Goal: Task Accomplishment & Management: Manage account settings

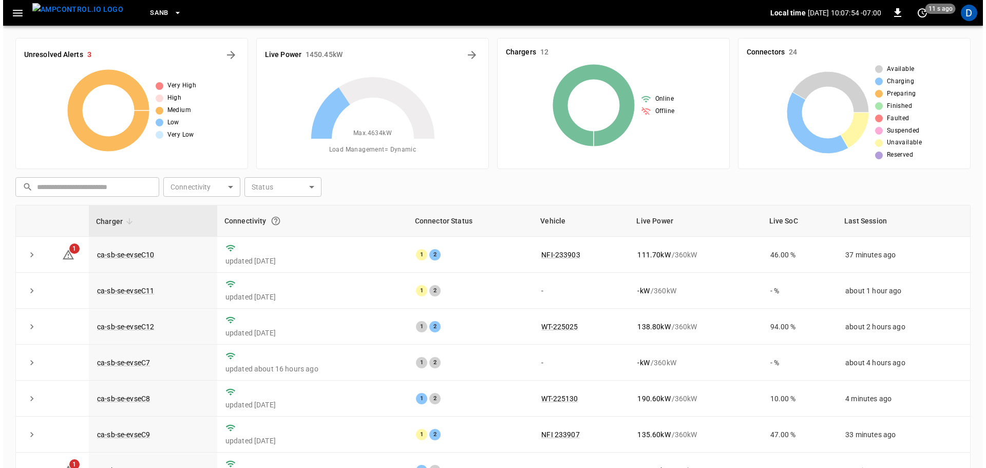
scroll to position [104, 0]
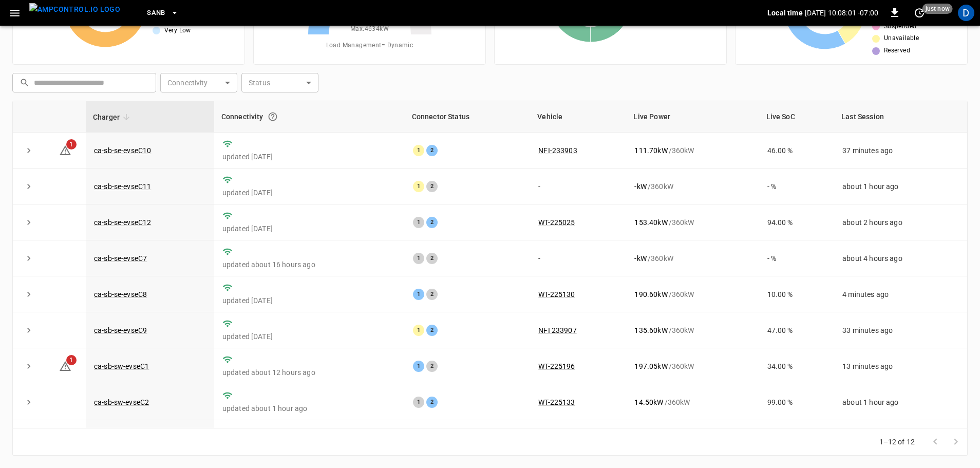
click at [147, 14] on button "SanB" at bounding box center [163, 13] width 40 height 20
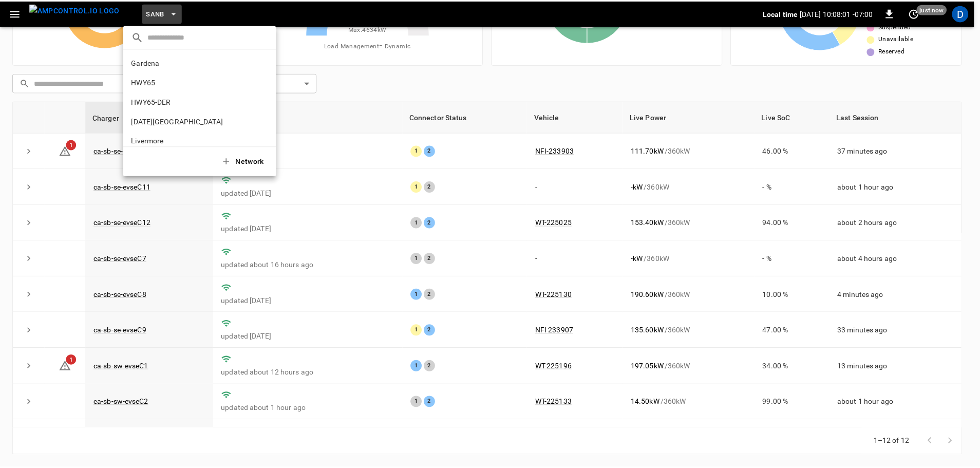
scroll to position [86, 0]
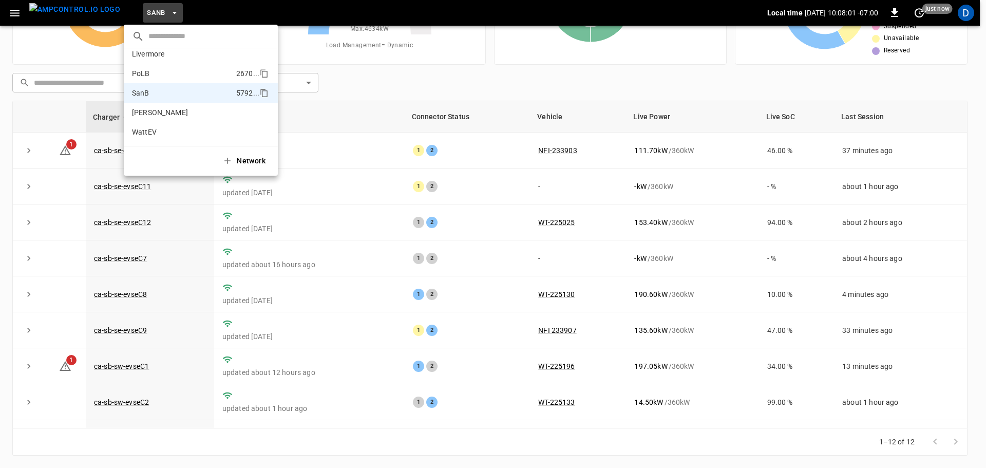
click at [157, 77] on li "PoLB 2670 ..." at bounding box center [201, 74] width 154 height 20
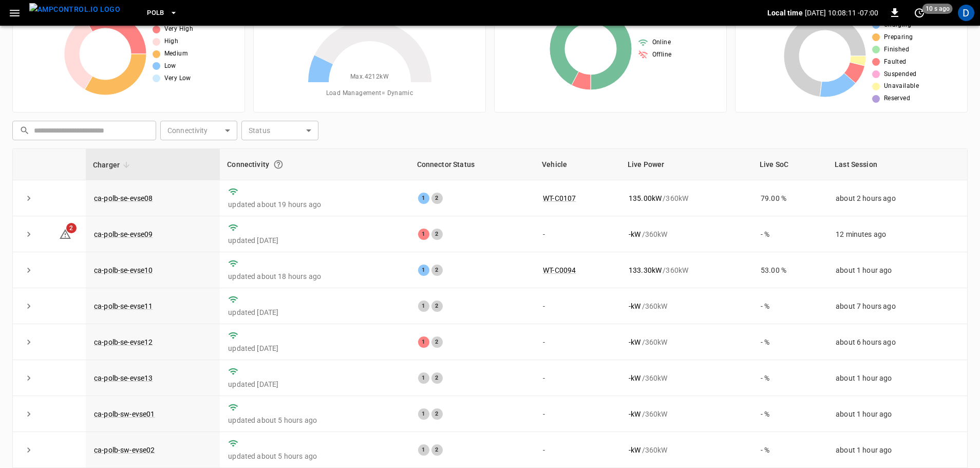
scroll to position [0, 0]
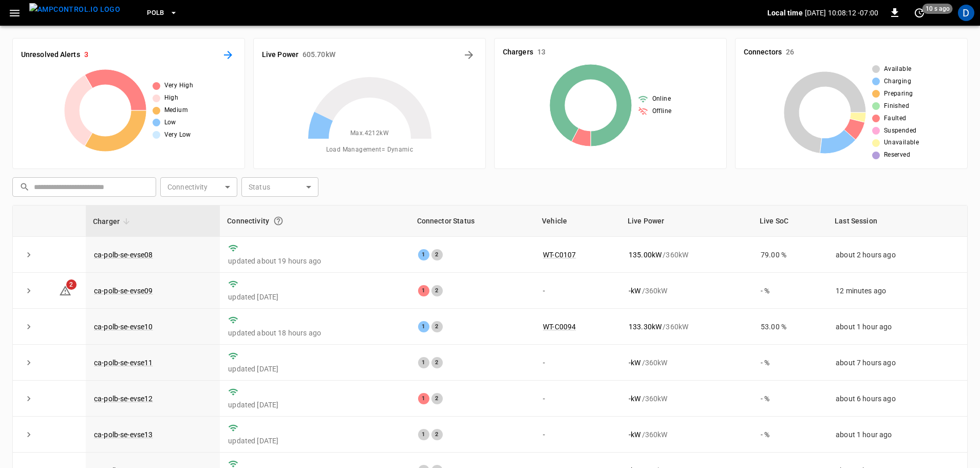
click at [228, 51] on icon "All Alerts" at bounding box center [228, 55] width 8 height 8
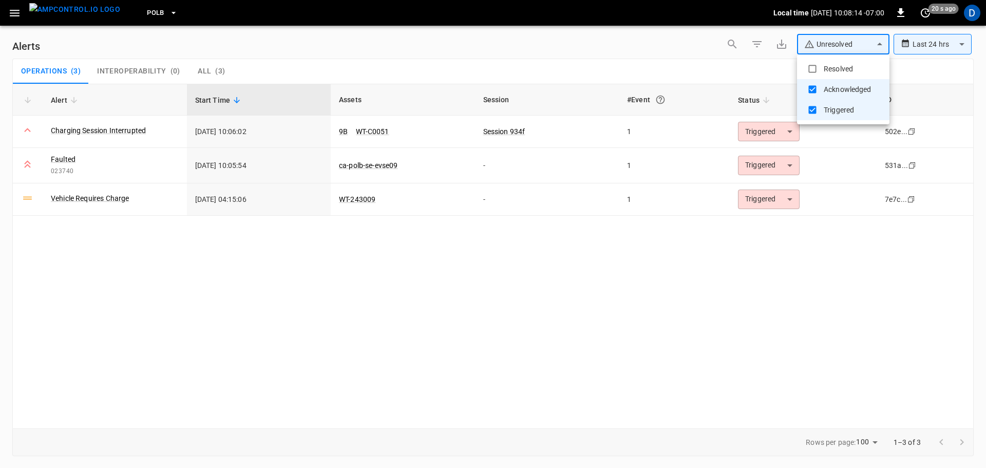
click at [823, 42] on body "**********" at bounding box center [493, 232] width 986 height 464
click at [822, 63] on li "Resolved" at bounding box center [843, 69] width 92 height 21
type input "**********"
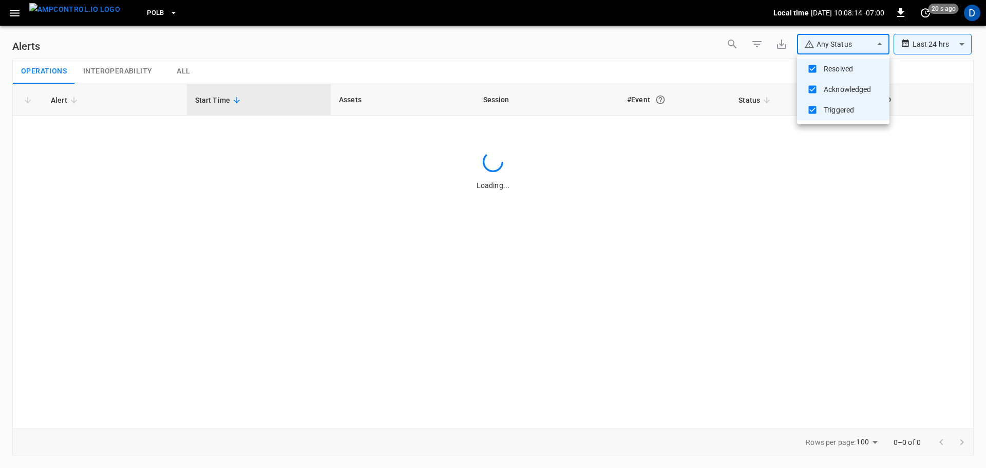
click at [600, 55] on div at bounding box center [493, 234] width 986 height 468
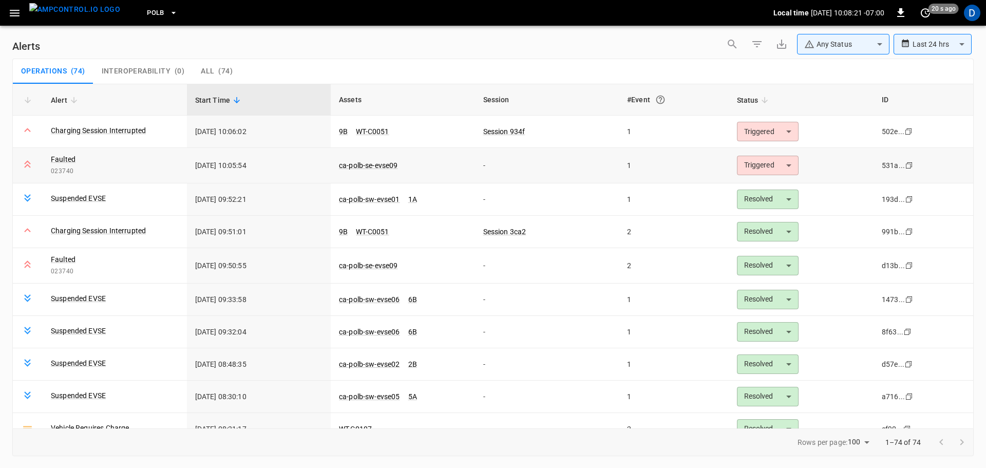
click at [765, 166] on body "**********" at bounding box center [493, 232] width 986 height 464
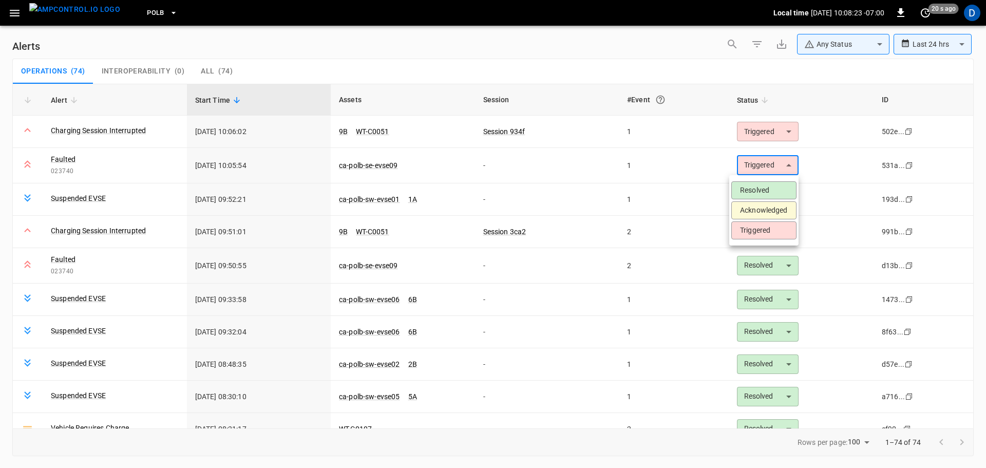
click at [750, 210] on li "Acknowledged" at bounding box center [763, 210] width 65 height 18
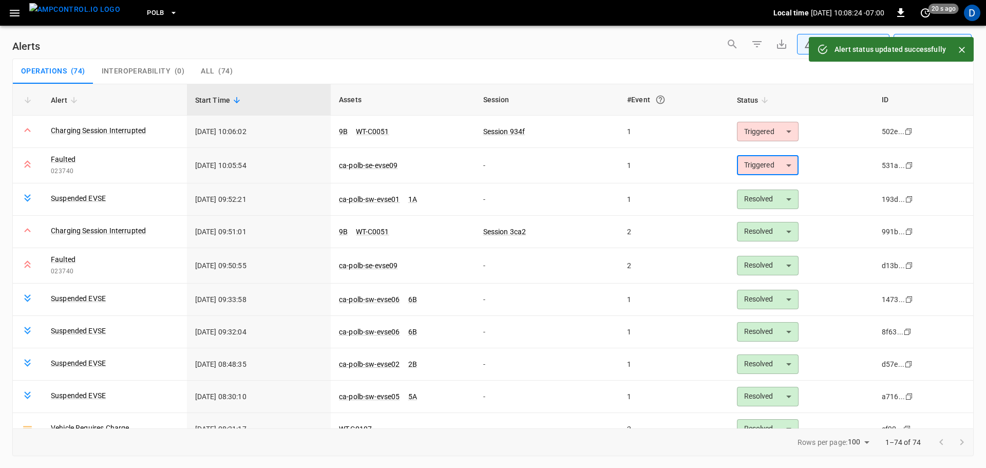
type input "**********"
click at [678, 63] on div "Operations ( 74 ) Interoperability ( 0 ) All ( 74 )" at bounding box center [493, 71] width 960 height 25
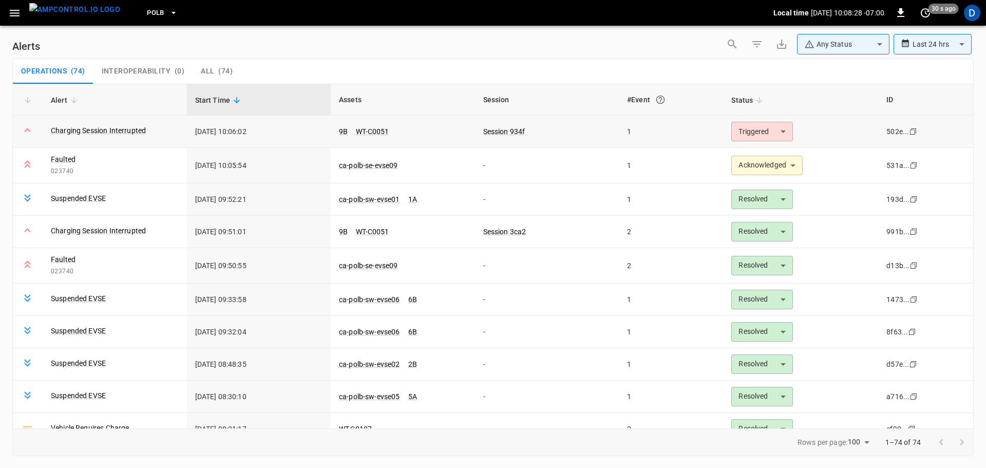
click at [748, 132] on body "**********" at bounding box center [493, 232] width 986 height 464
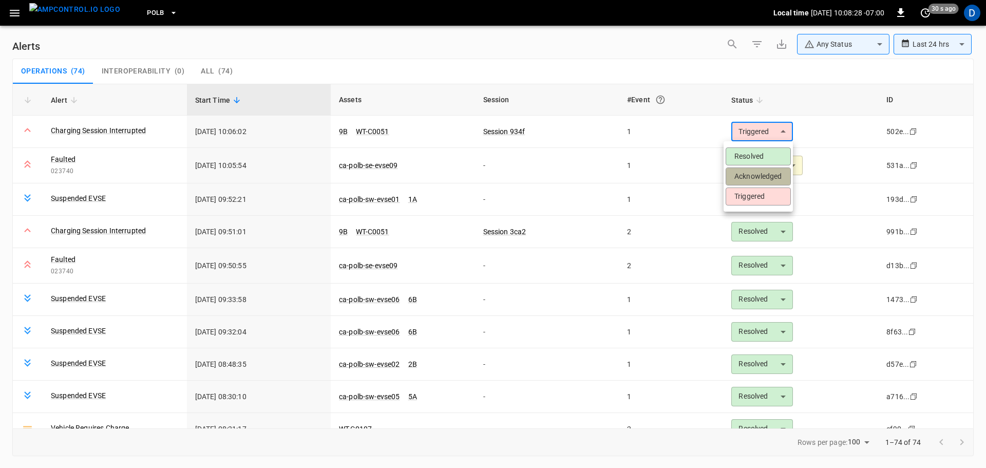
click at [753, 175] on li "Acknowledged" at bounding box center [757, 176] width 65 height 18
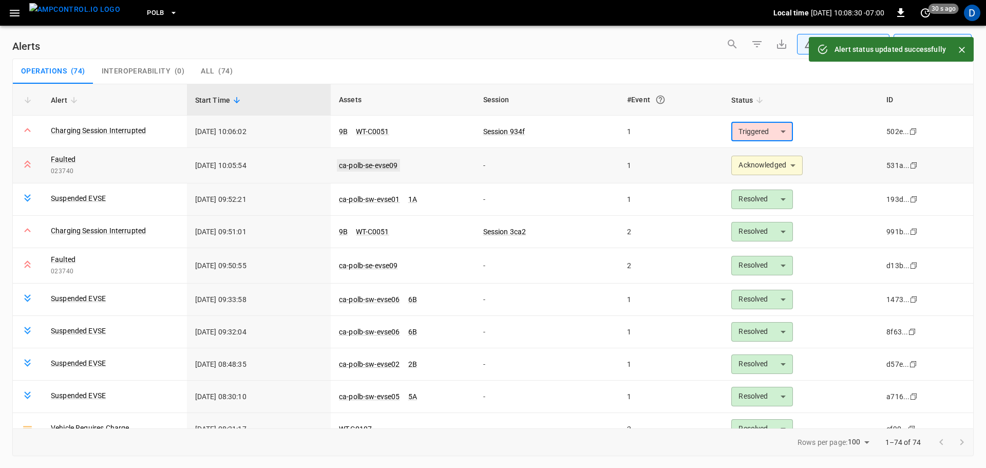
type input "**********"
click at [375, 164] on link "ca-polb-se-evse09" at bounding box center [368, 165] width 63 height 12
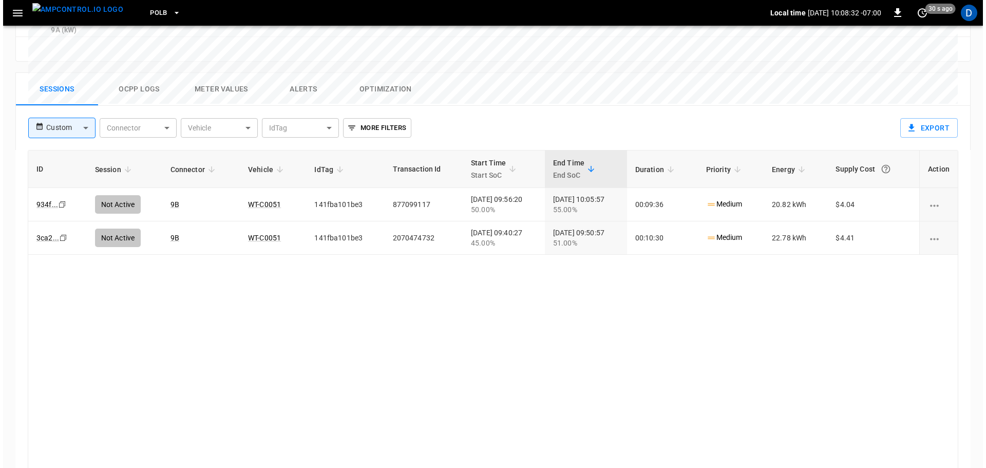
scroll to position [492, 0]
click at [140, 72] on button "Ocpp logs" at bounding box center [136, 88] width 82 height 33
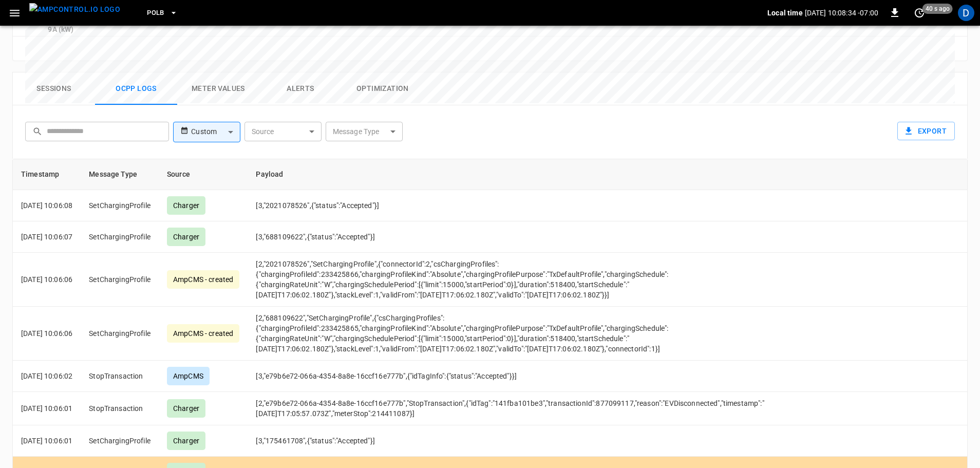
click at [376, 79] on body "PoLB Local time [DATE] 10:08:34 -07:00 0 40 s ago D ca-polb-se-evse09 Remote Co…" at bounding box center [490, 17] width 980 height 1019
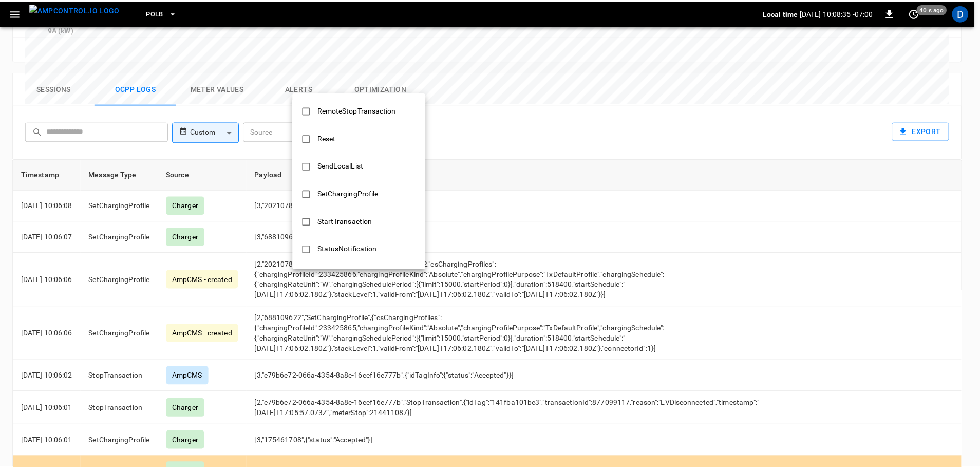
scroll to position [497, 0]
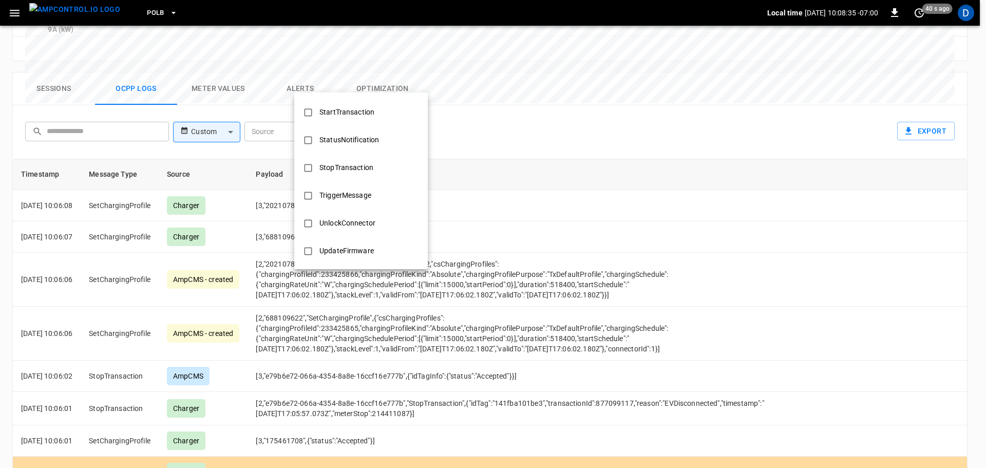
click at [350, 166] on div "StopTransaction" at bounding box center [346, 167] width 66 height 19
type input "**********"
click at [584, 223] on div at bounding box center [493, 234] width 986 height 468
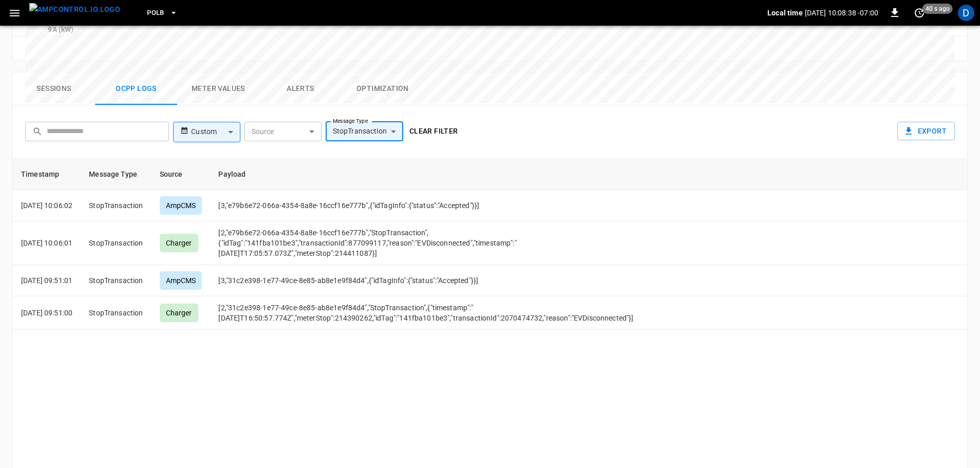
click at [435, 122] on button "Clear filter" at bounding box center [433, 131] width 57 height 19
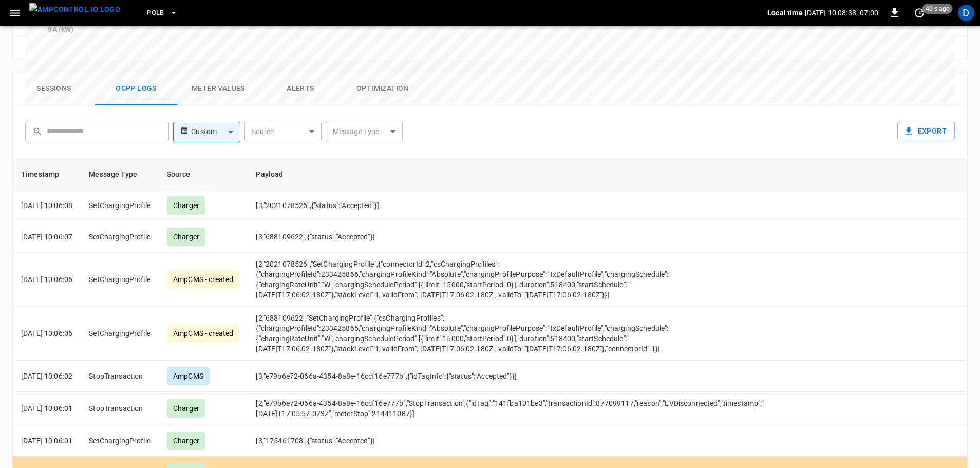
click at [50, 72] on button "Sessions" at bounding box center [54, 88] width 82 height 33
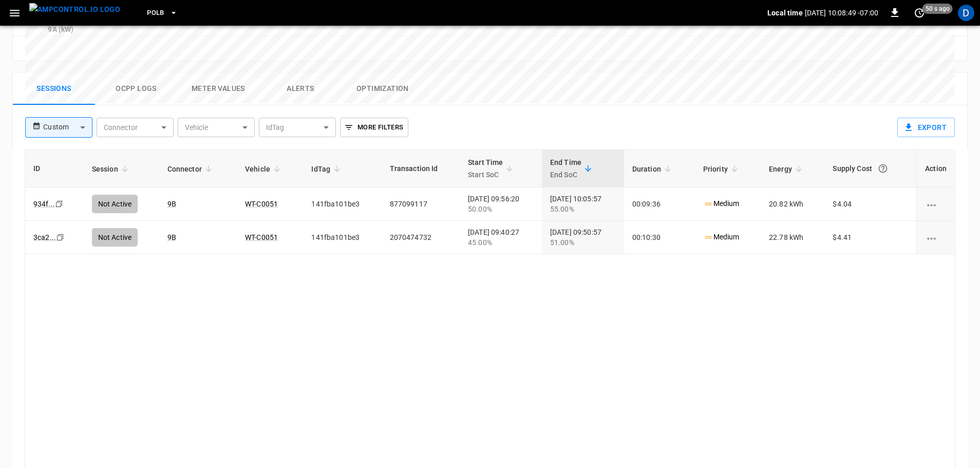
click at [86, 12] on img "menu" at bounding box center [74, 9] width 91 height 13
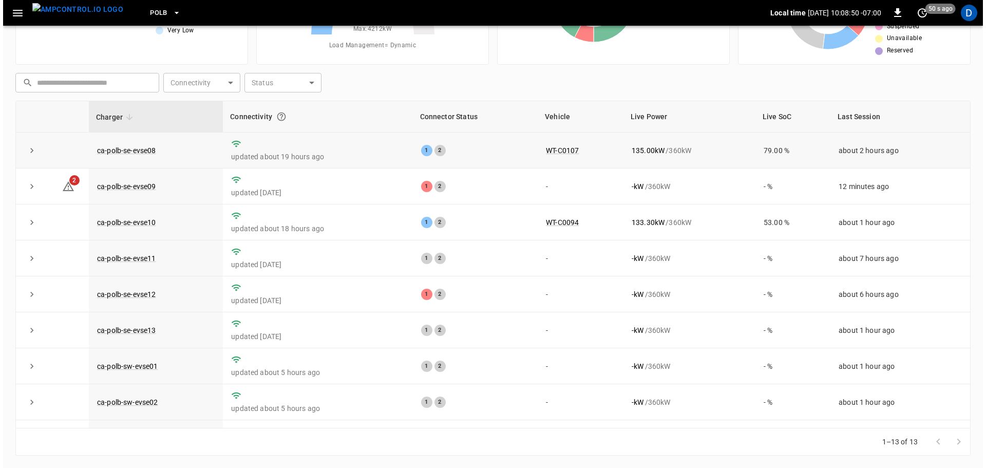
scroll to position [104, 0]
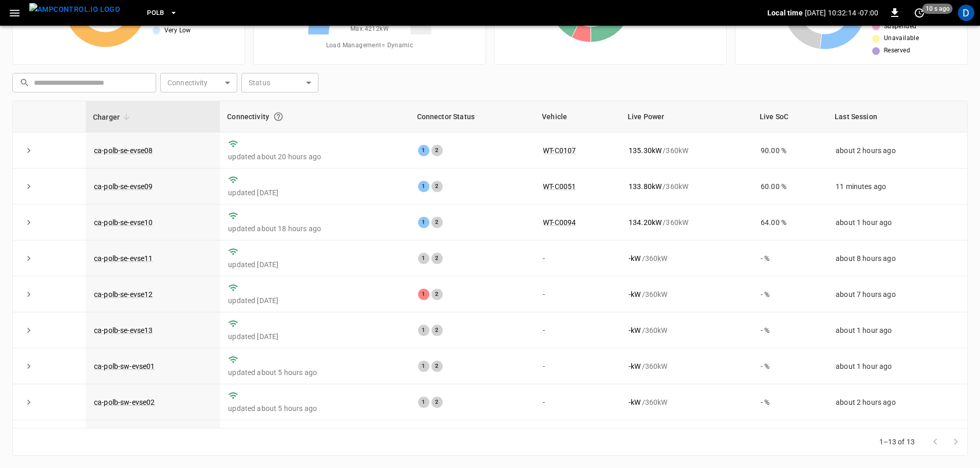
click at [147, 12] on button "PoLB" at bounding box center [162, 13] width 39 height 20
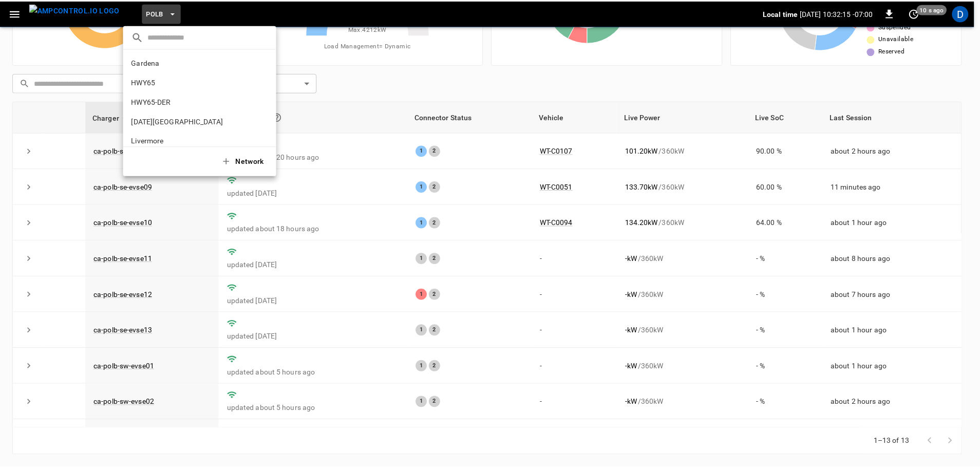
scroll to position [86, 0]
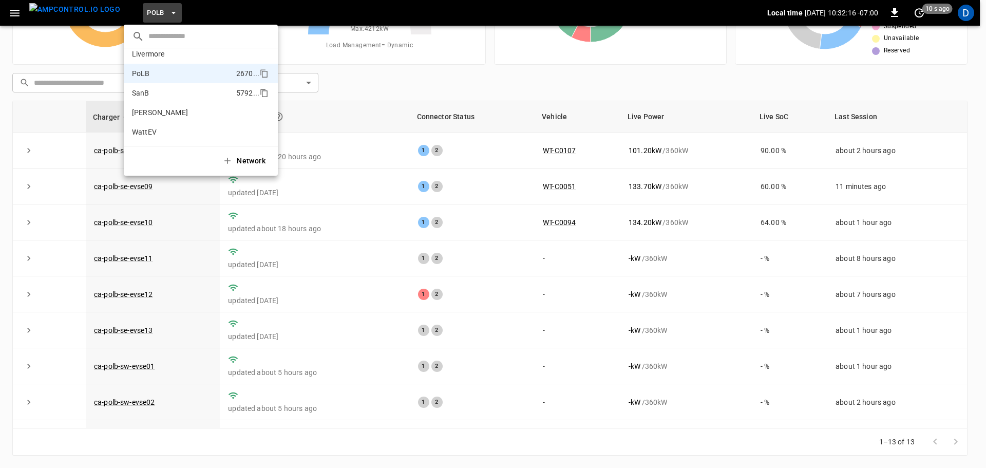
click at [165, 96] on li "SanB 5792 ..." at bounding box center [201, 93] width 154 height 20
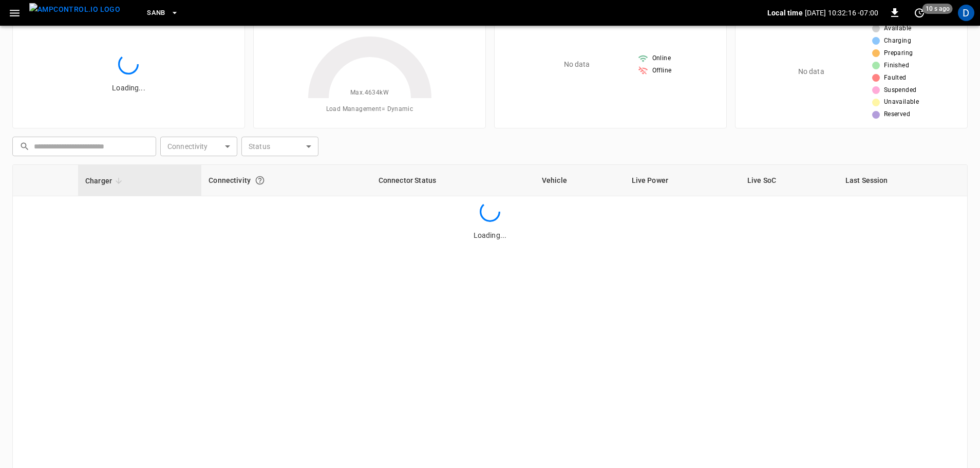
scroll to position [0, 0]
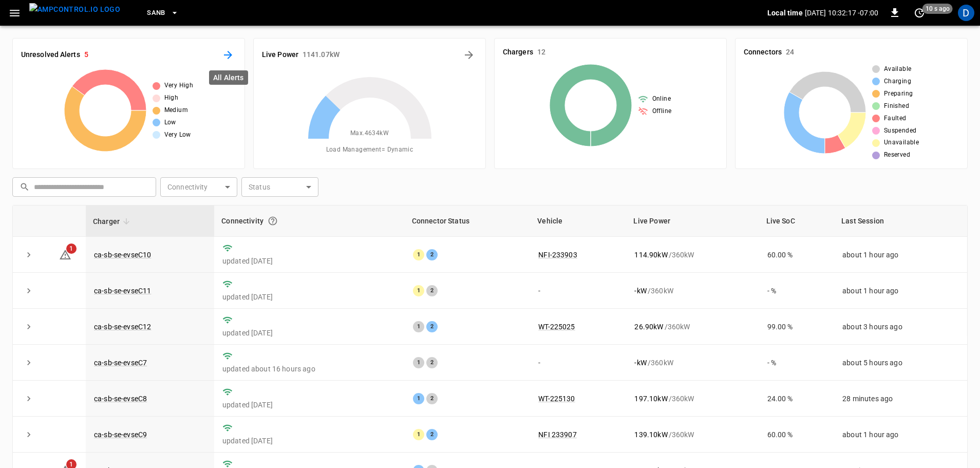
click at [227, 57] on icon "All Alerts" at bounding box center [228, 55] width 12 height 12
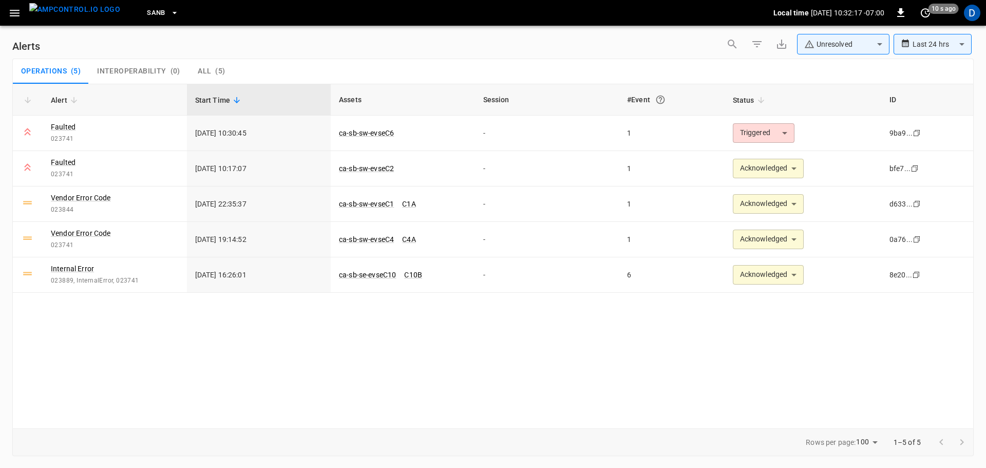
click at [829, 50] on body "**********" at bounding box center [493, 232] width 986 height 464
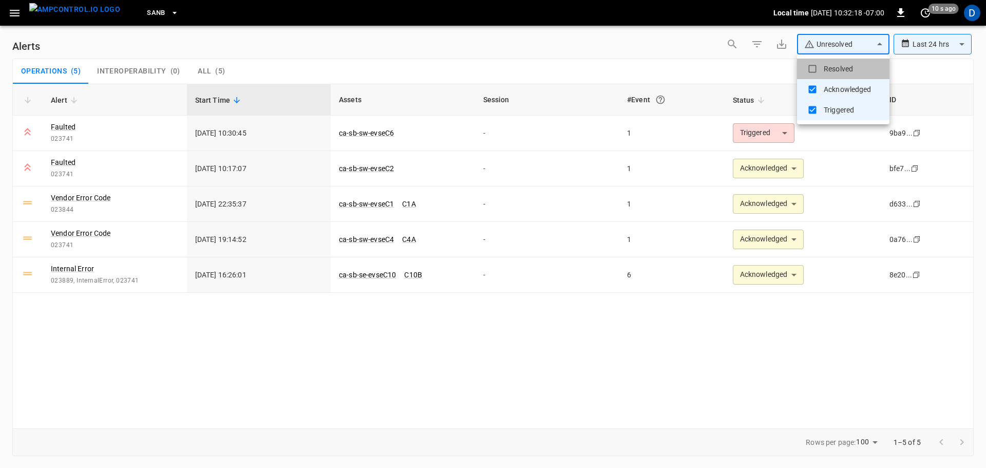
click at [821, 66] on li "Resolved" at bounding box center [843, 69] width 92 height 21
type input "**********"
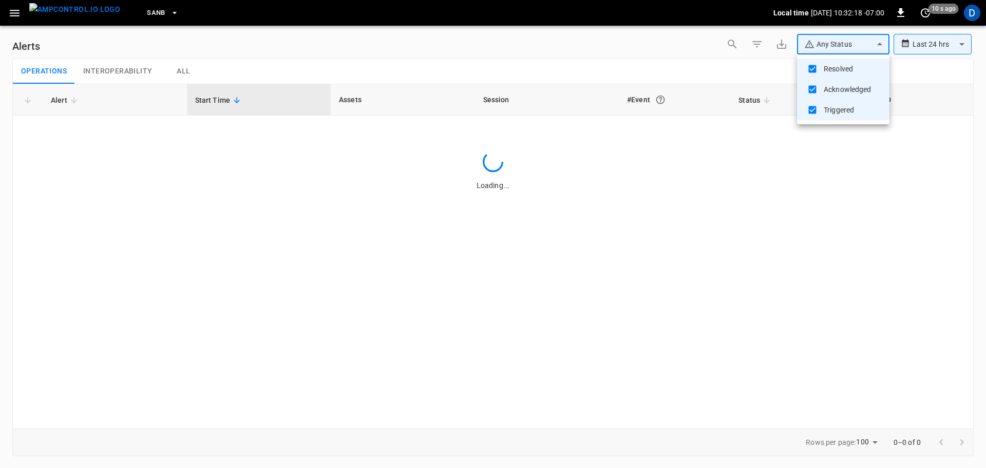
click at [683, 67] on div at bounding box center [493, 234] width 986 height 468
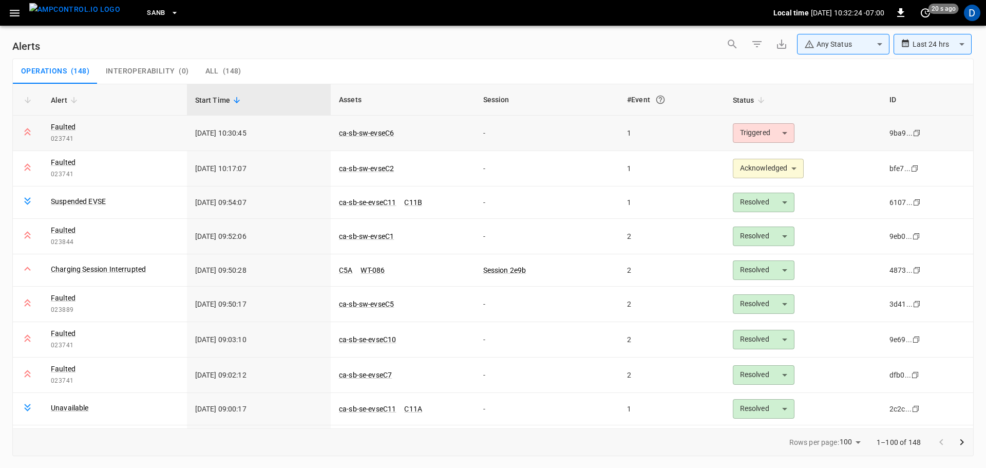
click at [742, 136] on body "**********" at bounding box center [493, 232] width 986 height 464
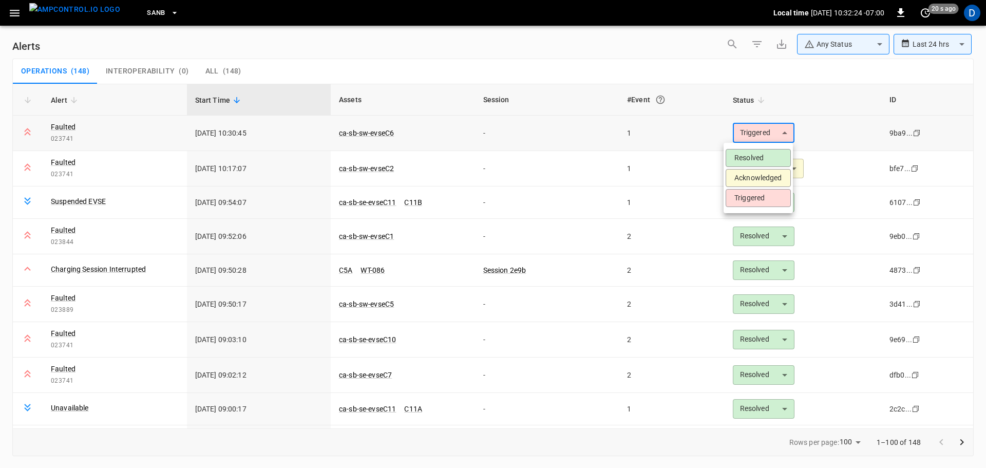
click at [743, 175] on li "Acknowledged" at bounding box center [757, 178] width 65 height 18
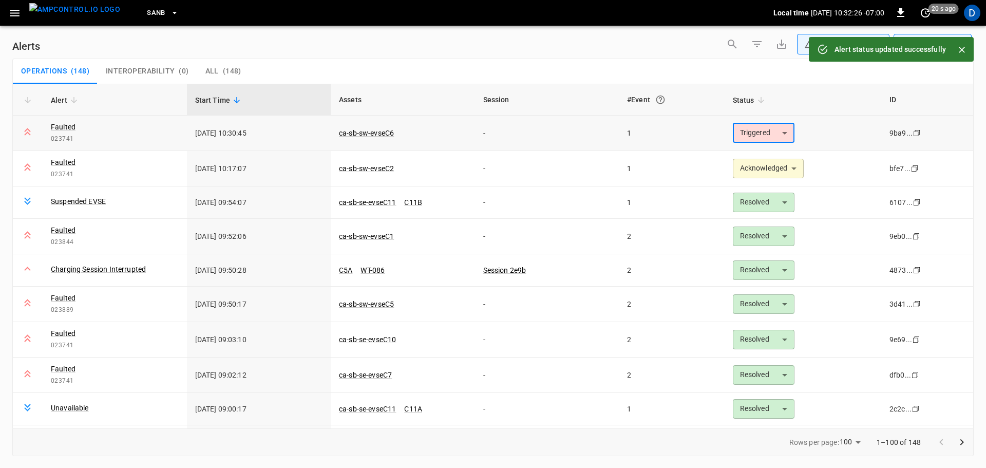
type input "**********"
click at [378, 130] on link "ca-sb-sw-evseC6" at bounding box center [366, 133] width 59 height 12
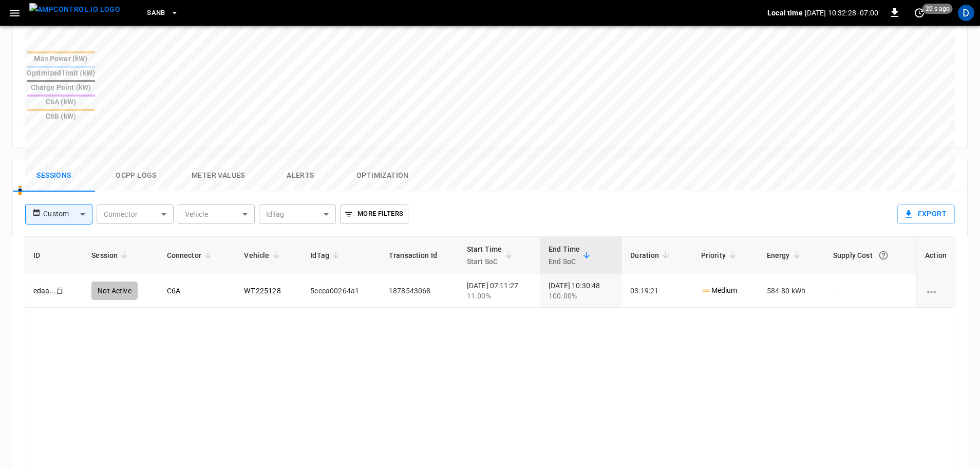
scroll to position [411, 0]
click at [81, 16] on img "menu" at bounding box center [74, 9] width 91 height 13
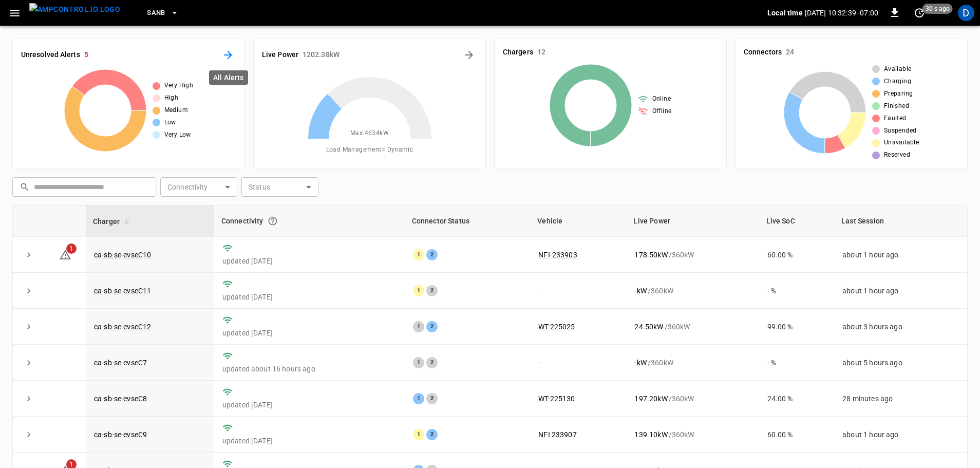
click at [234, 53] on button "All Alerts" at bounding box center [228, 55] width 16 height 16
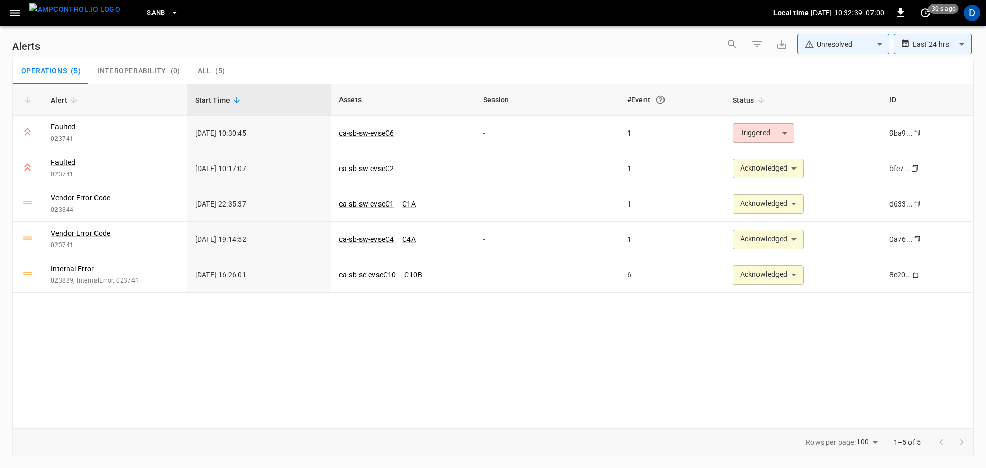
type input "**********"
click at [83, 16] on img "menu" at bounding box center [74, 9] width 91 height 13
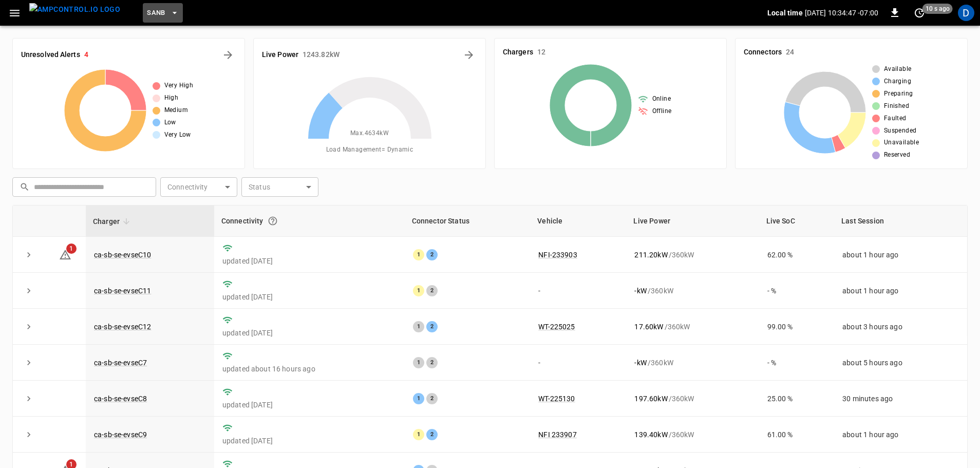
click at [169, 13] on icon "button" at bounding box center [174, 13] width 10 height 10
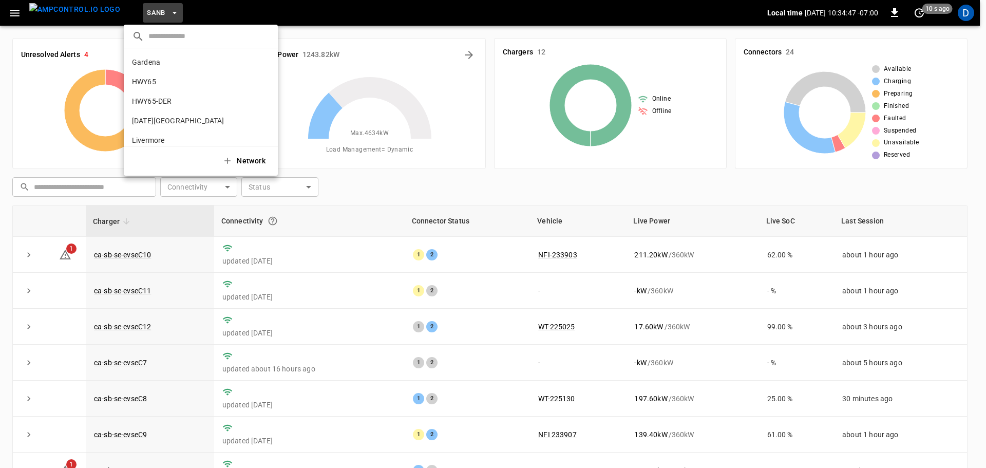
scroll to position [86, 0]
drag, startPoint x: 366, startPoint y: 186, endPoint x: 304, endPoint y: 380, distance: 203.8
click at [367, 186] on div at bounding box center [493, 234] width 986 height 468
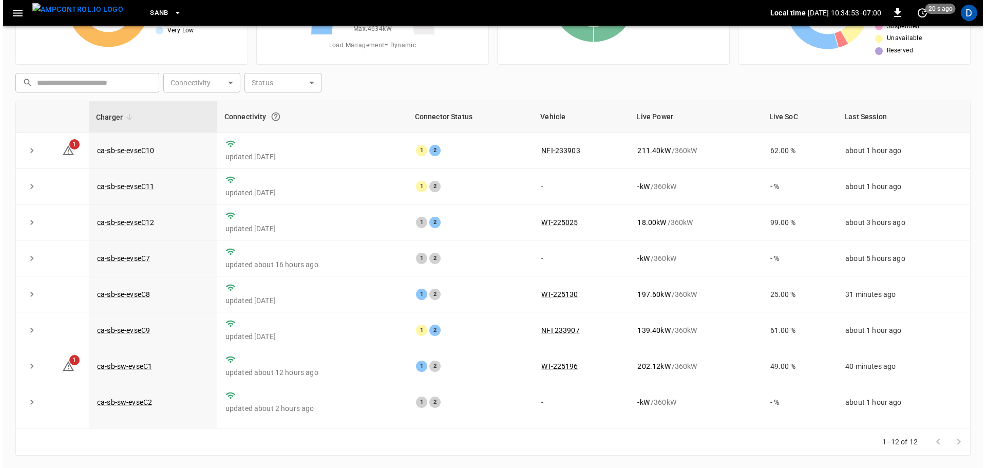
scroll to position [142, 0]
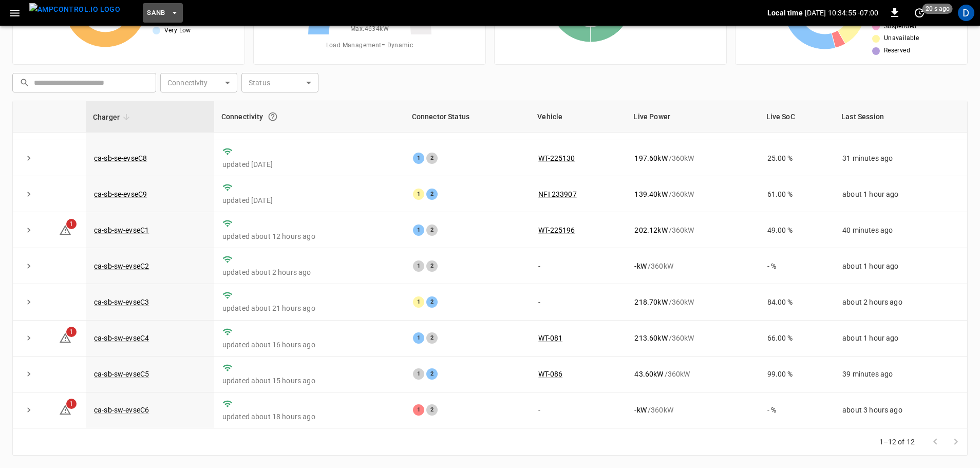
click at [147, 9] on span "SanB" at bounding box center [156, 13] width 18 height 12
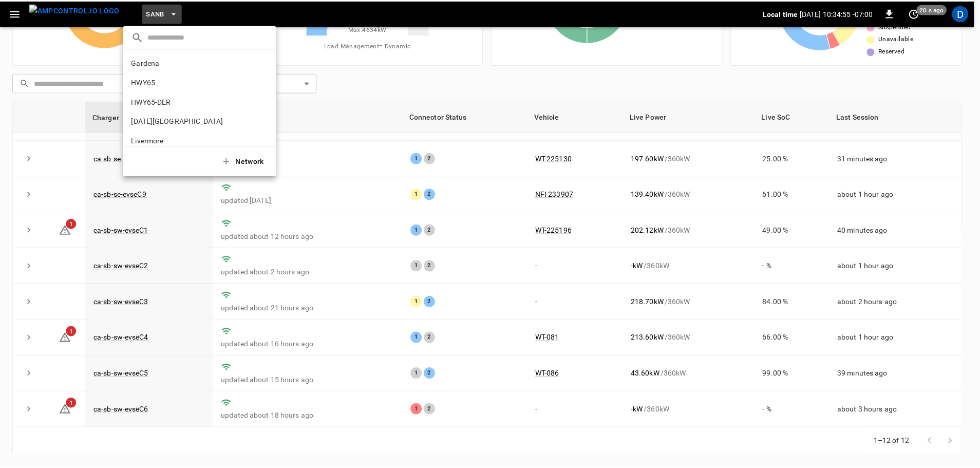
scroll to position [86, 0]
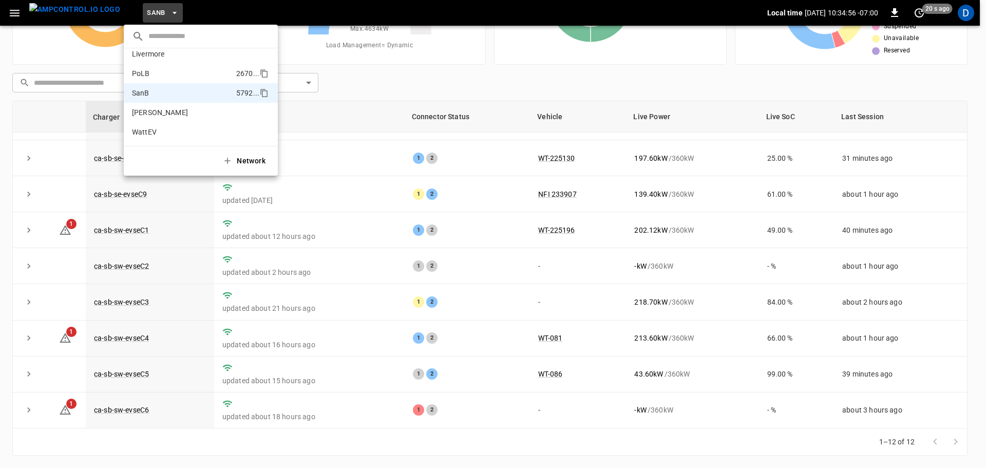
click at [153, 71] on li "PoLB 2670 ..." at bounding box center [201, 74] width 154 height 20
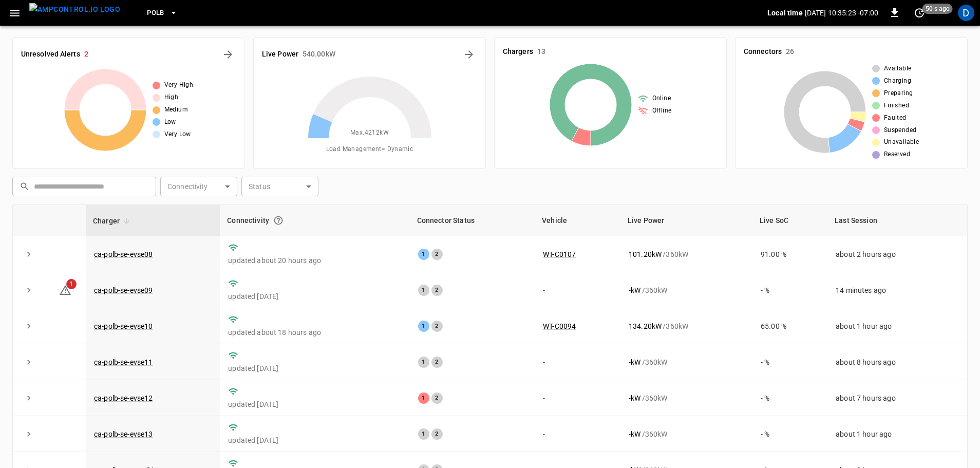
scroll to position [0, 0]
click at [229, 58] on icon "All Alerts" at bounding box center [228, 55] width 8 height 8
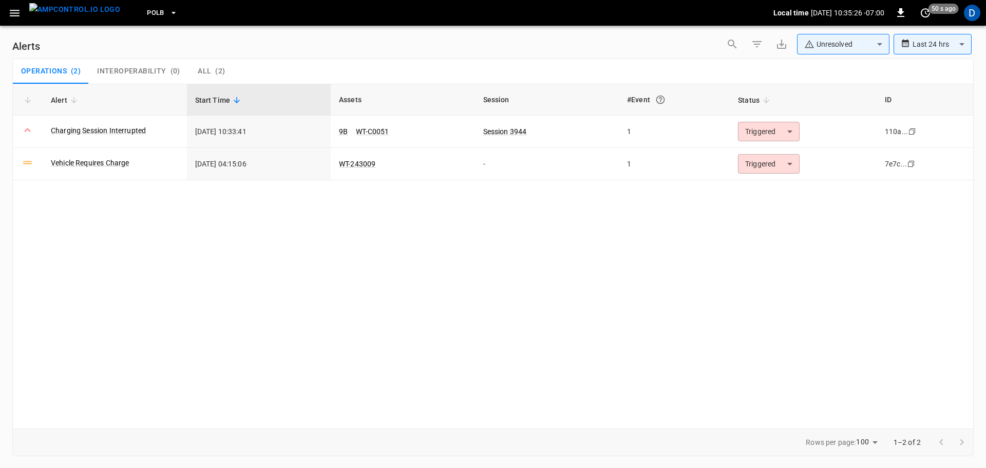
click at [814, 42] on body "**********" at bounding box center [493, 232] width 986 height 464
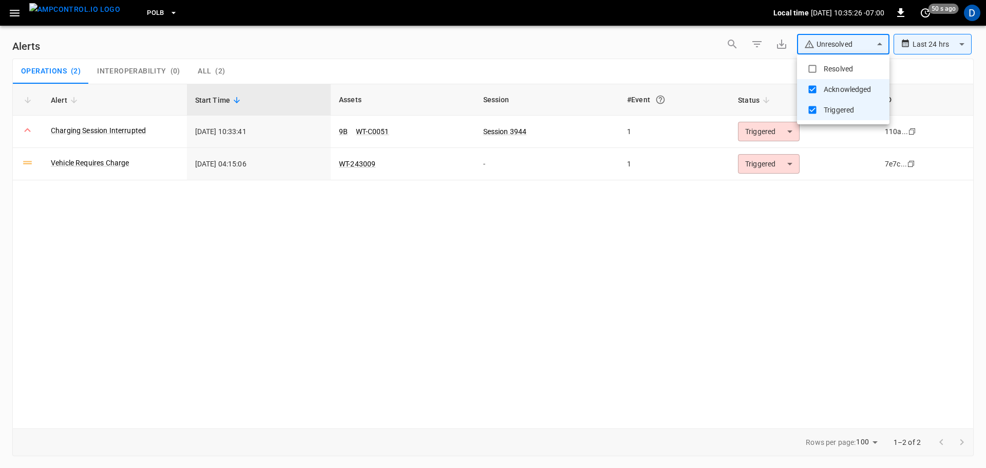
click at [822, 63] on li "Resolved" at bounding box center [843, 69] width 92 height 21
type input "**********"
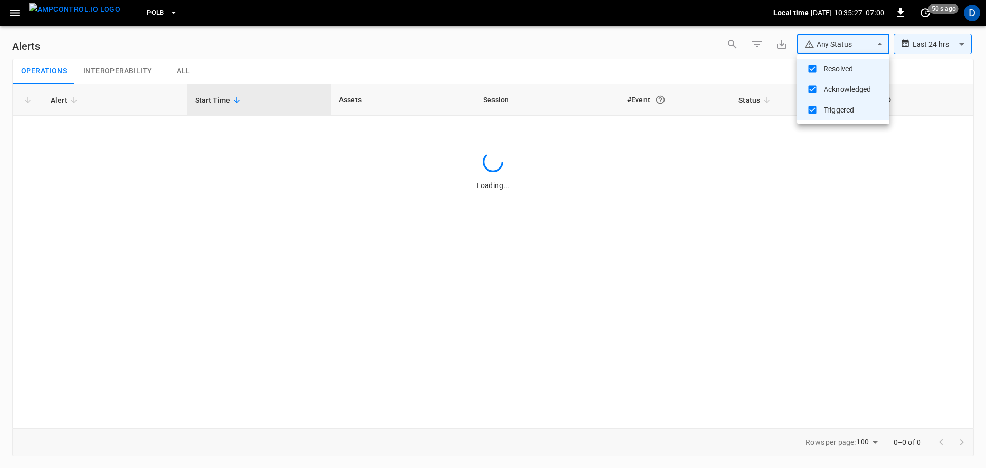
click at [709, 66] on div at bounding box center [493, 234] width 986 height 468
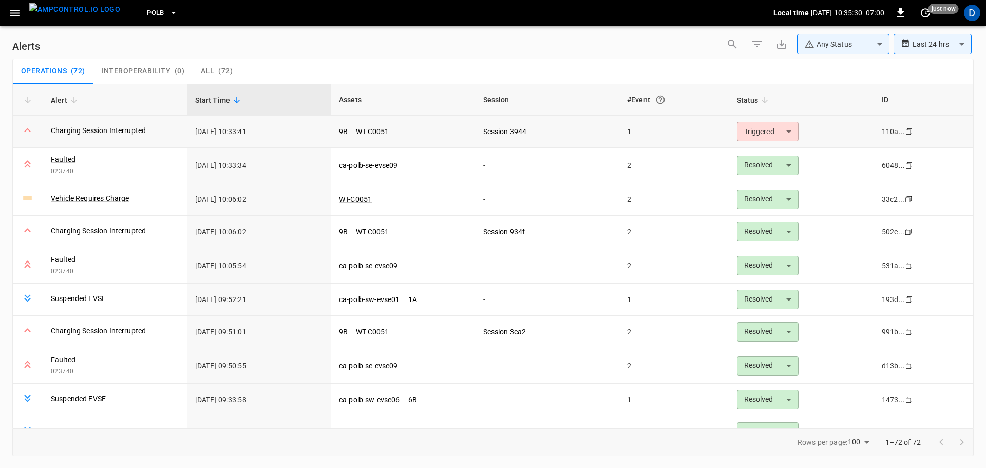
click at [748, 134] on body "**********" at bounding box center [493, 232] width 986 height 464
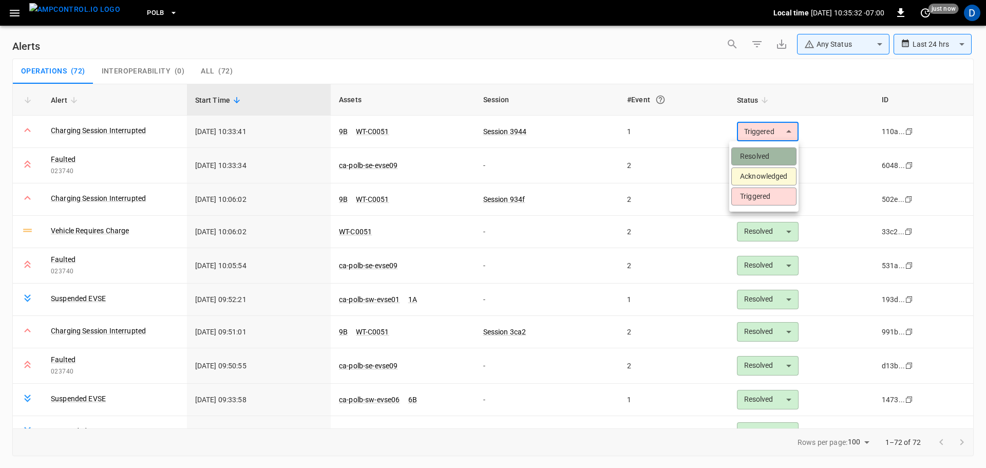
click at [749, 152] on li "Resolved" at bounding box center [763, 156] width 65 height 18
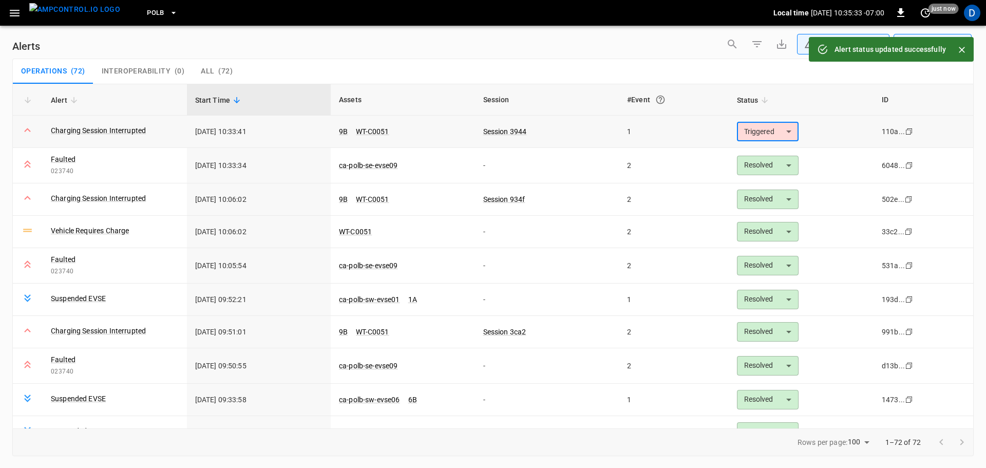
type input "********"
click at [534, 60] on div "Operations ( 72 ) Interoperability ( 0 ) All ( 72 )" at bounding box center [493, 71] width 960 height 25
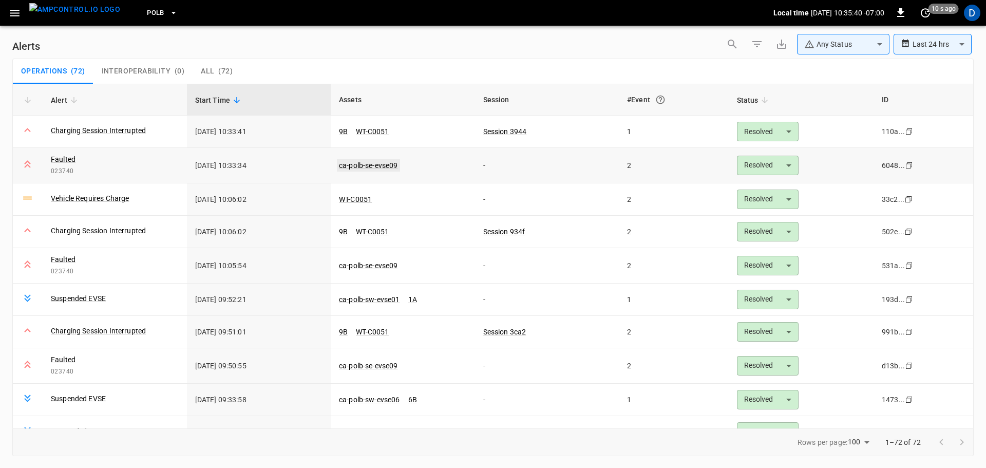
click at [371, 165] on link "ca-polb-se-evse09" at bounding box center [368, 165] width 63 height 12
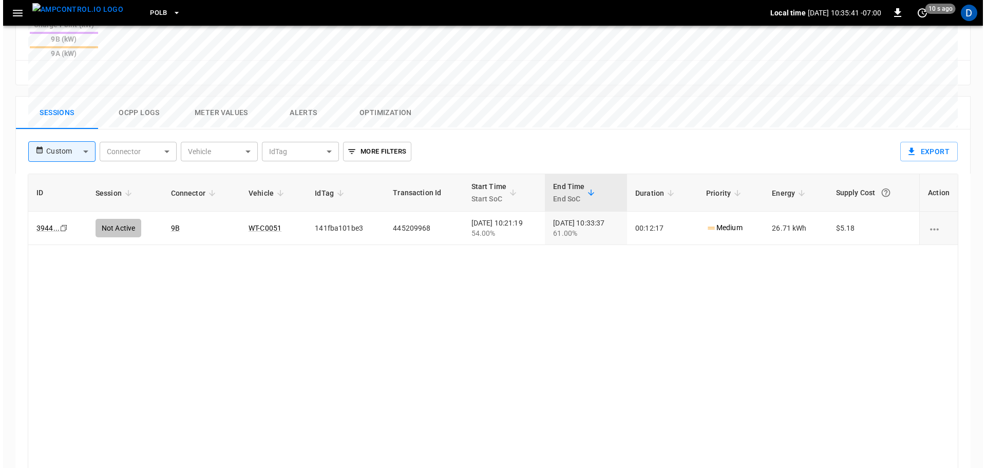
scroll to position [492, 0]
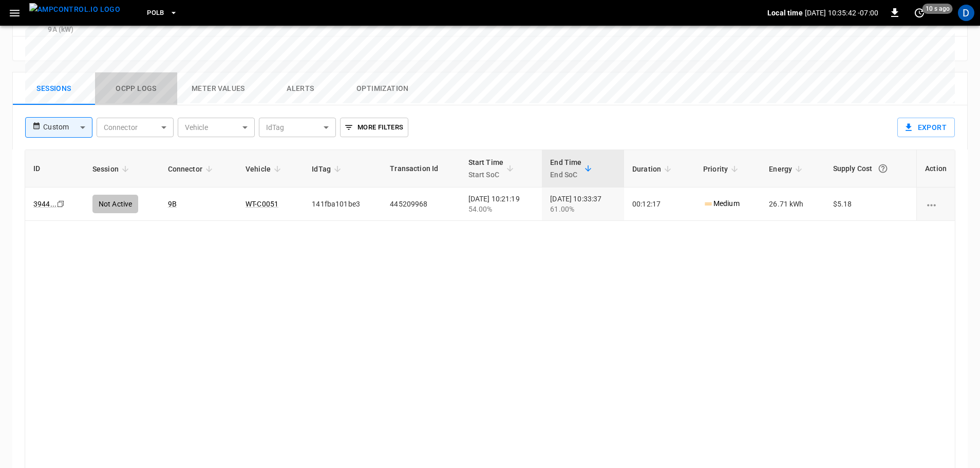
click at [146, 72] on button "Ocpp logs" at bounding box center [136, 88] width 82 height 33
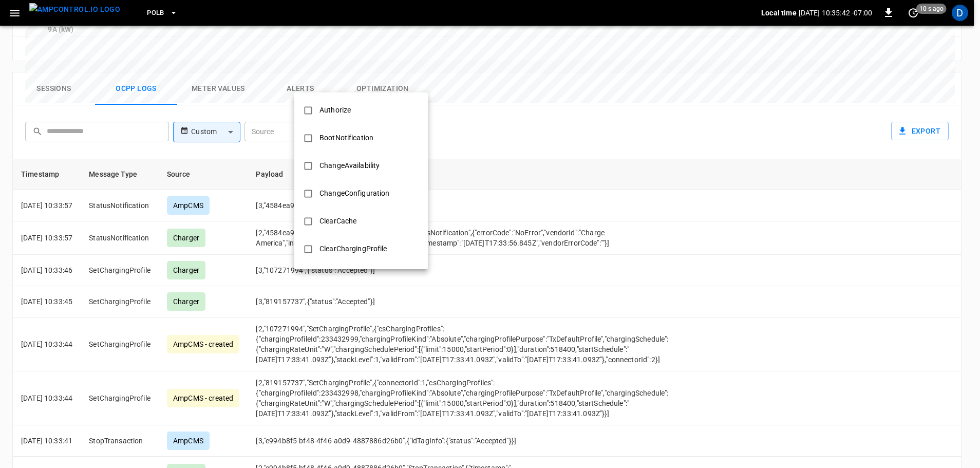
click at [376, 76] on body "PoLB Local time [DATE] 10:35:42 -07:00 0 10 s ago D ca-polb-se-evse09 Remote Co…" at bounding box center [490, 17] width 980 height 1019
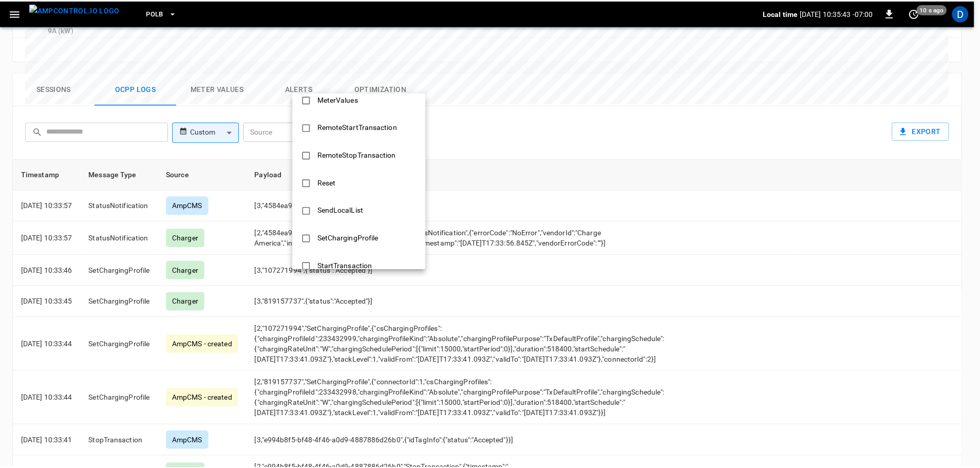
scroll to position [497, 0]
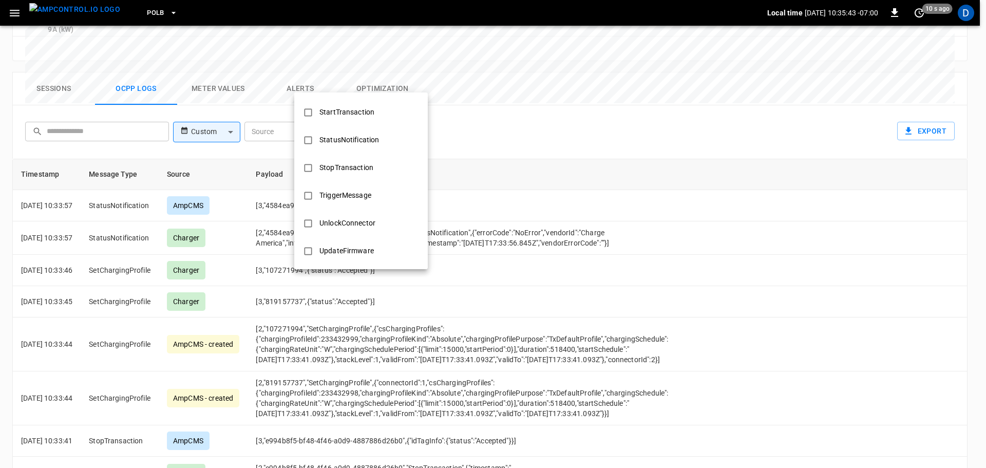
click at [340, 164] on div "StopTransaction" at bounding box center [346, 167] width 66 height 19
type input "**********"
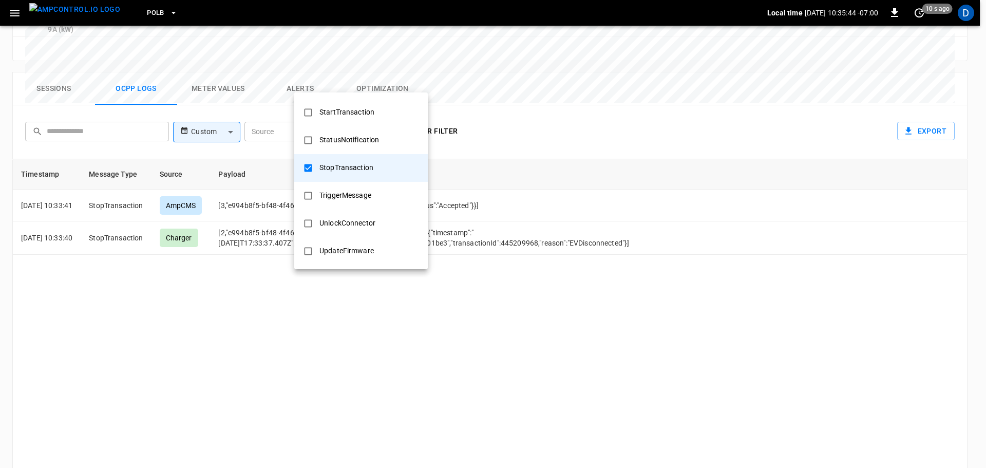
click at [522, 230] on div at bounding box center [493, 234] width 986 height 468
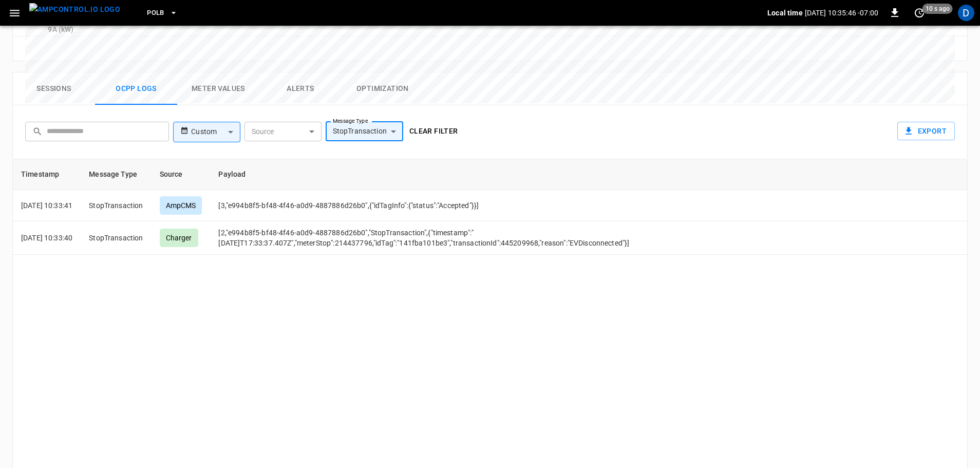
click at [446, 122] on button "Clear filter" at bounding box center [433, 131] width 57 height 19
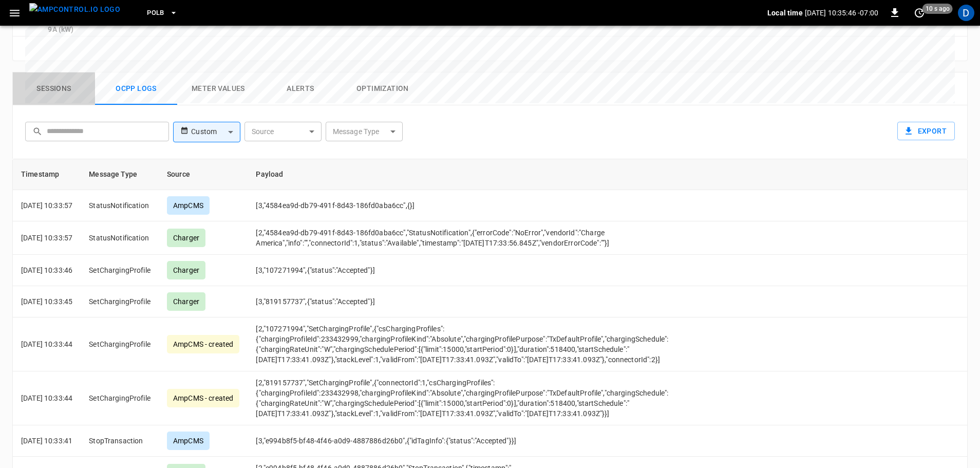
click at [54, 72] on button "Sessions" at bounding box center [54, 88] width 82 height 33
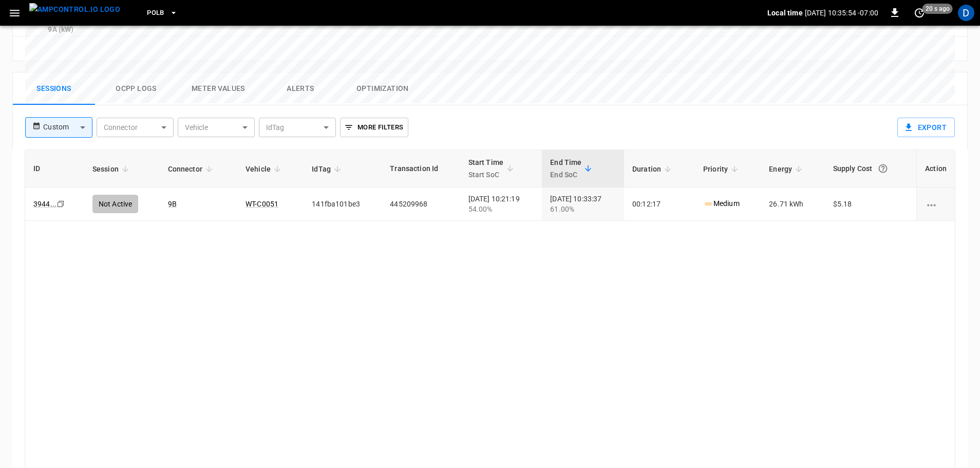
click at [82, 16] on img "menu" at bounding box center [74, 9] width 91 height 13
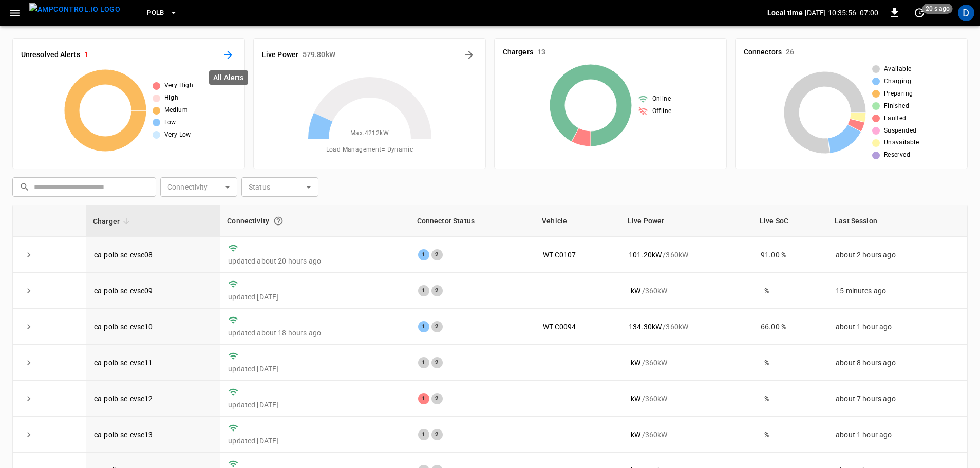
click at [226, 56] on icon "All Alerts" at bounding box center [228, 55] width 12 height 12
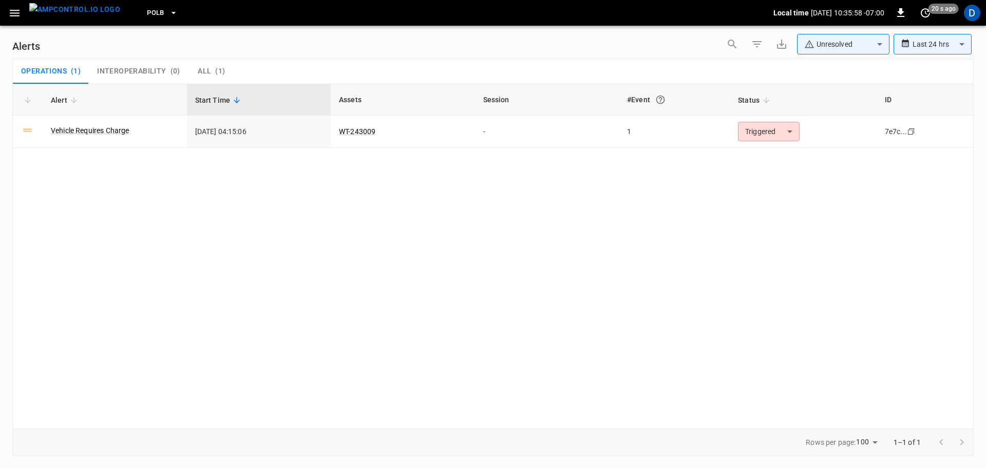
click at [63, 16] on img "menu" at bounding box center [74, 9] width 91 height 13
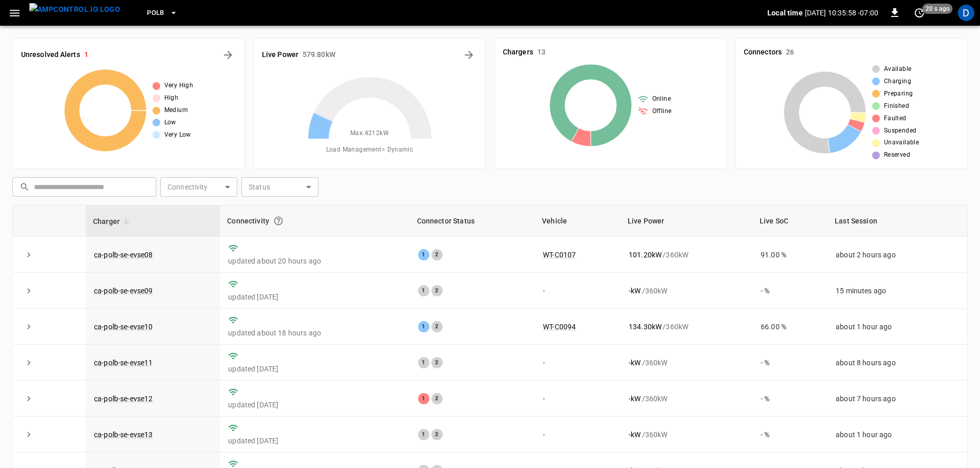
click at [147, 14] on span "PoLB" at bounding box center [155, 13] width 17 height 12
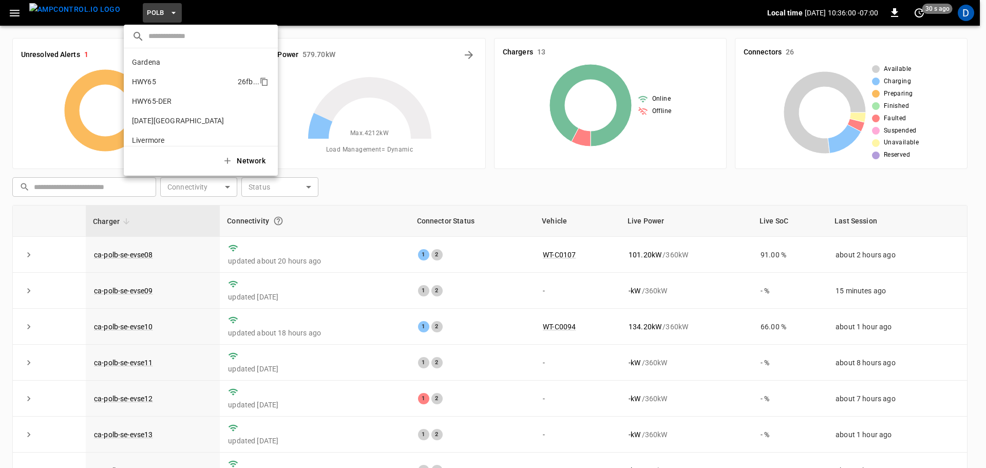
click at [157, 83] on li "HWY65 26fb ..." at bounding box center [201, 82] width 154 height 20
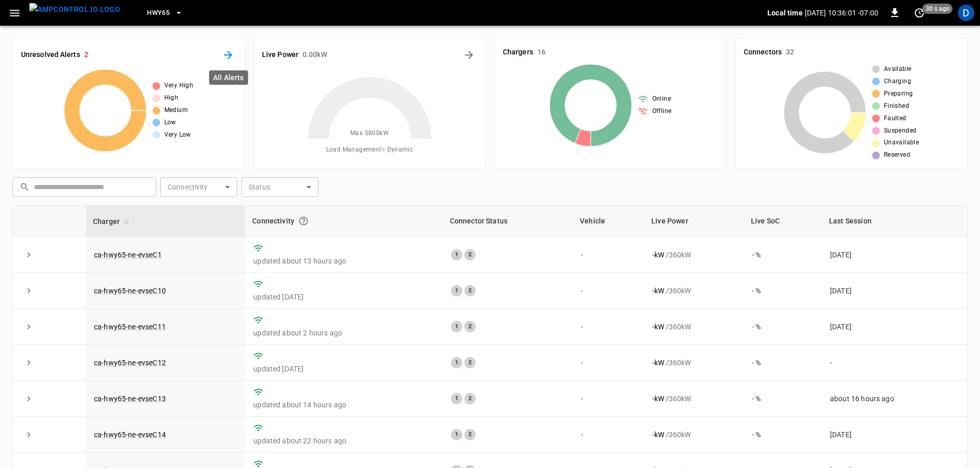
click at [230, 56] on icon "All Alerts" at bounding box center [228, 55] width 8 height 8
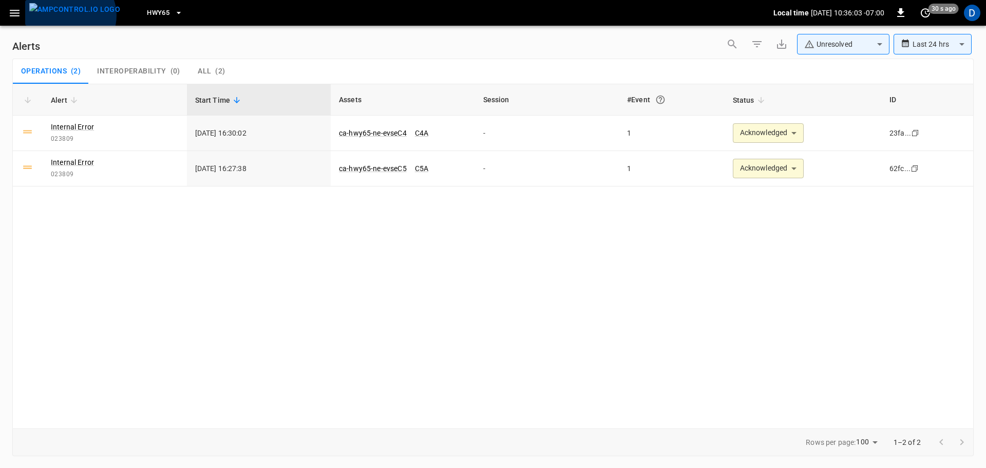
click at [69, 15] on img "menu" at bounding box center [74, 9] width 91 height 13
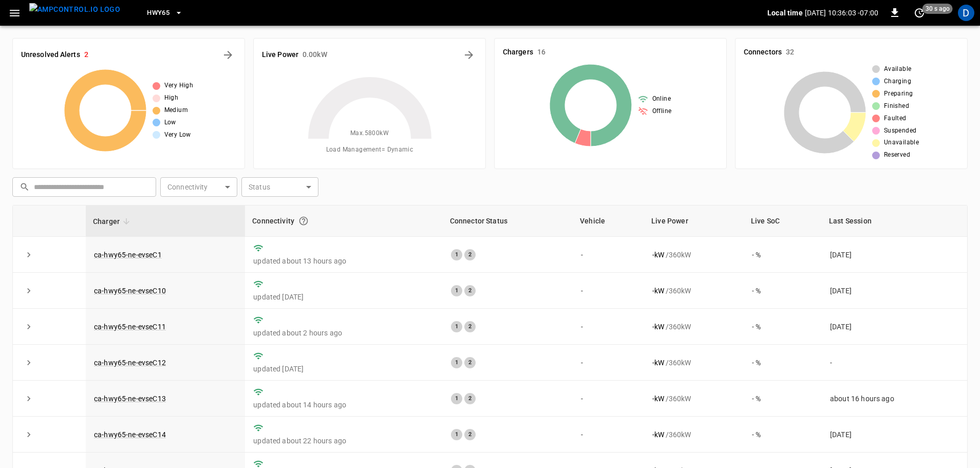
click at [152, 14] on button "HWY65" at bounding box center [165, 13] width 44 height 20
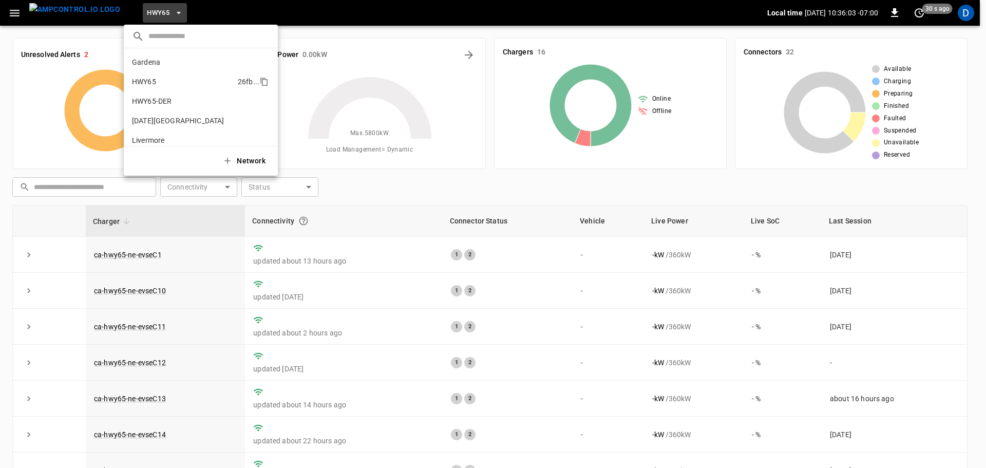
scroll to position [16, 0]
click at [157, 80] on p "HWY65-DER" at bounding box center [152, 85] width 40 height 10
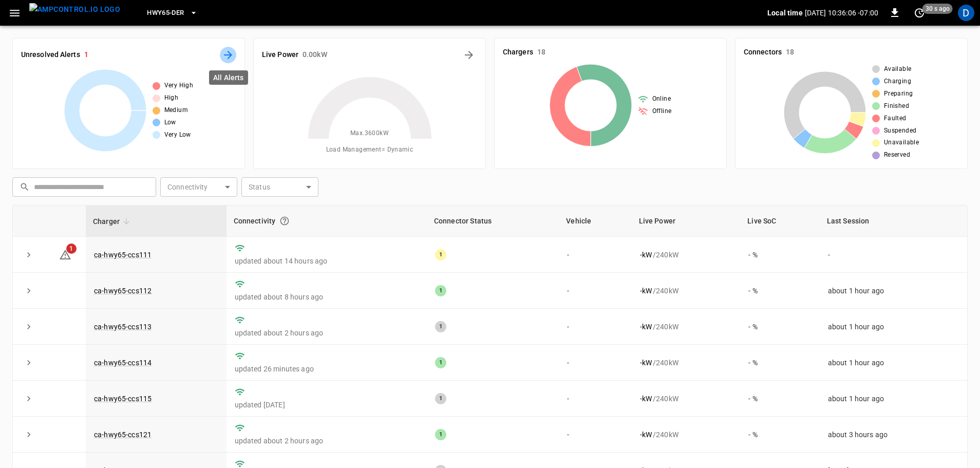
click at [232, 51] on icon "All Alerts" at bounding box center [228, 55] width 12 height 12
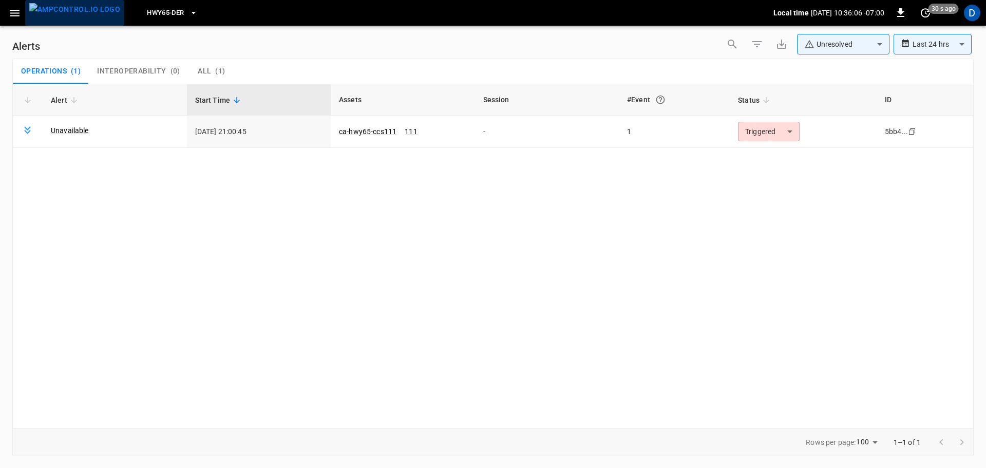
click at [75, 14] on img "menu" at bounding box center [74, 9] width 91 height 13
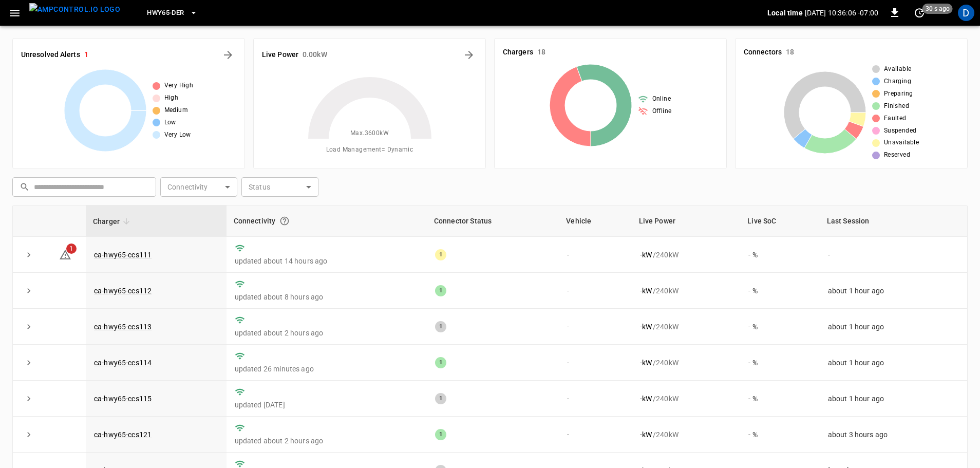
click at [148, 14] on span "HWY65-DER" at bounding box center [165, 13] width 37 height 12
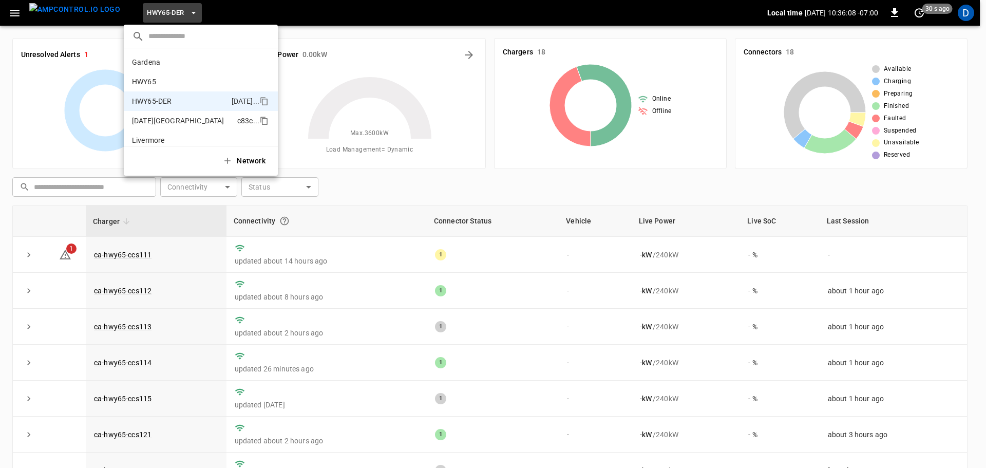
scroll to position [36, 0]
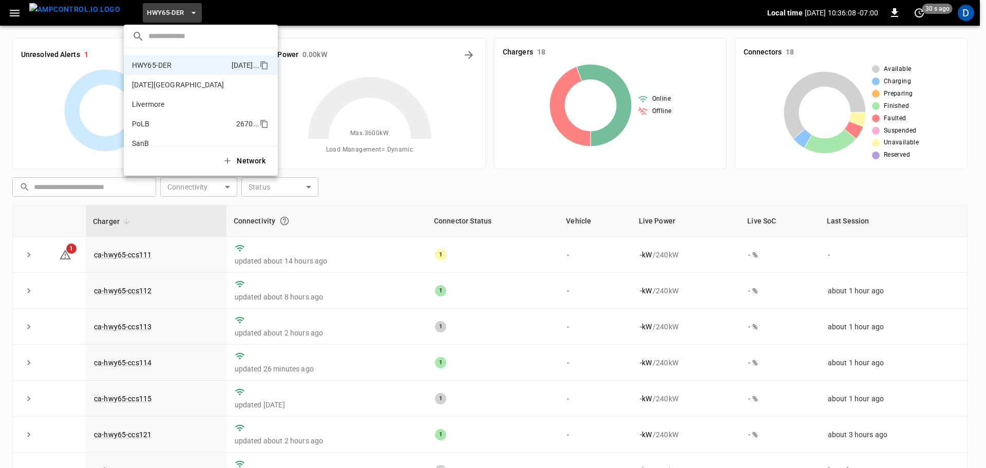
click at [152, 125] on li "PoLB 2670 ..." at bounding box center [201, 124] width 154 height 20
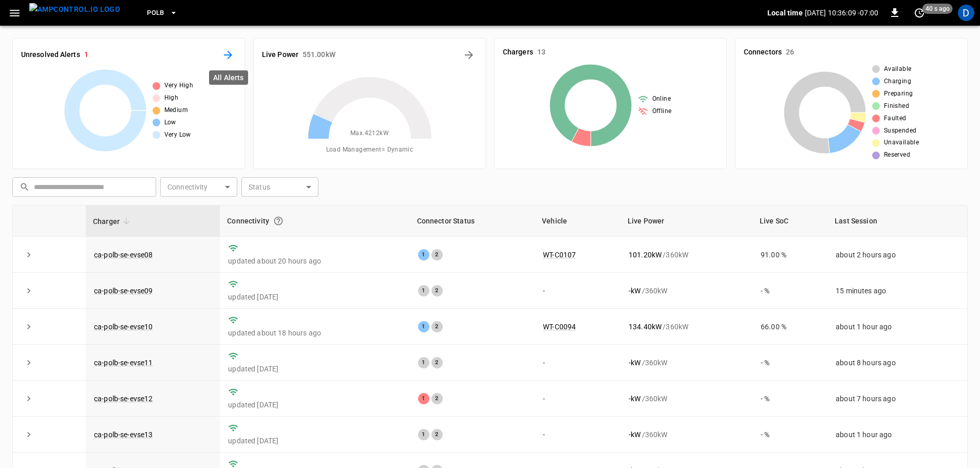
click at [227, 51] on icon "All Alerts" at bounding box center [228, 55] width 12 height 12
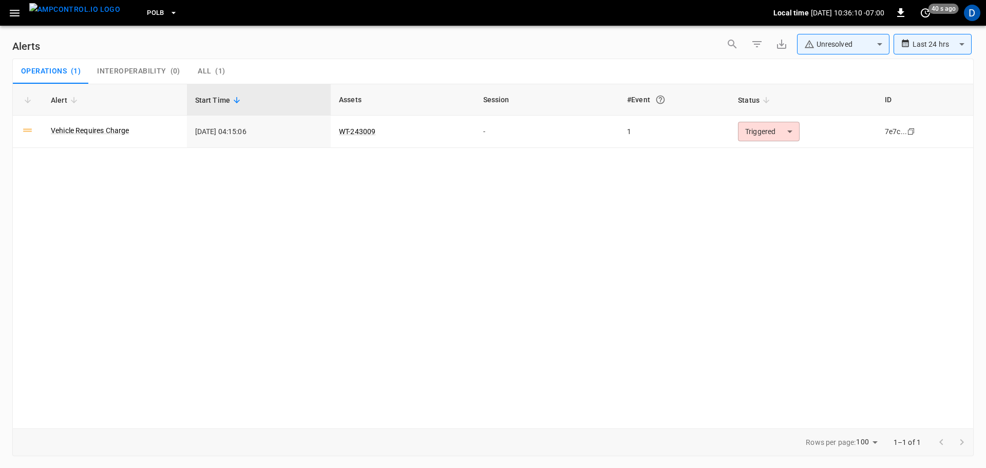
click at [84, 13] on img "menu" at bounding box center [74, 9] width 91 height 13
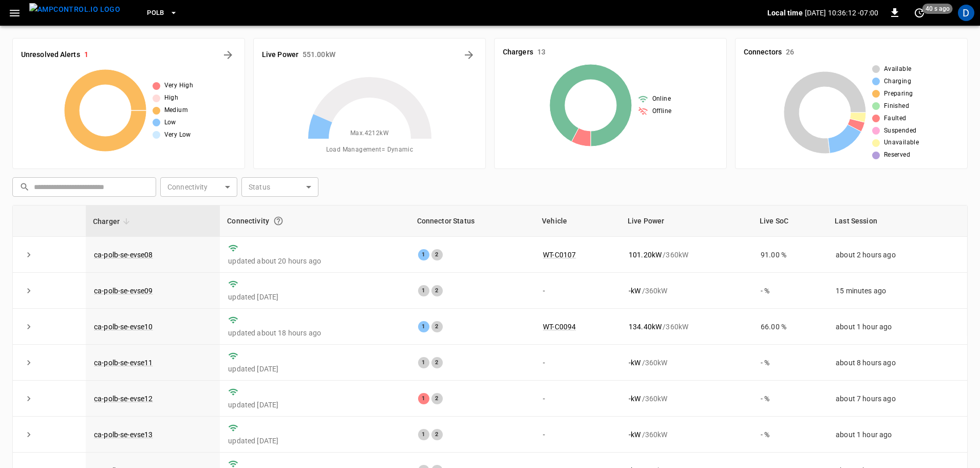
click at [148, 12] on button "PoLB" at bounding box center [162, 13] width 39 height 20
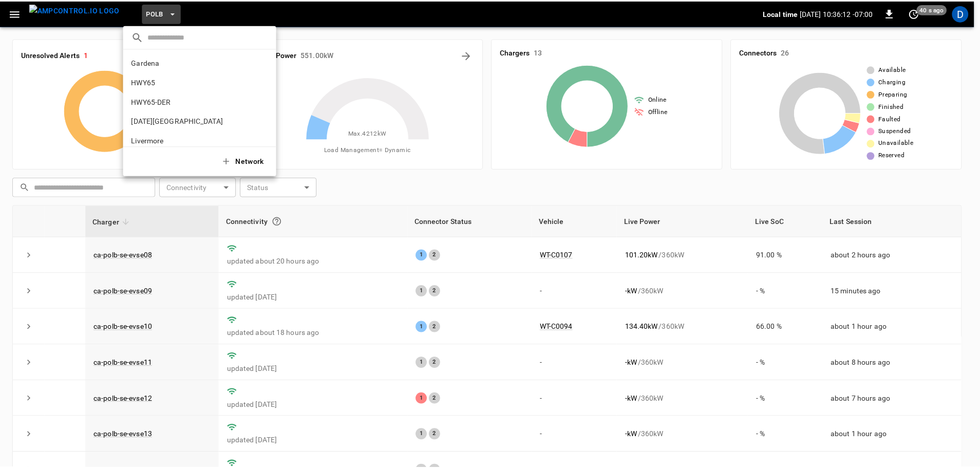
scroll to position [86, 0]
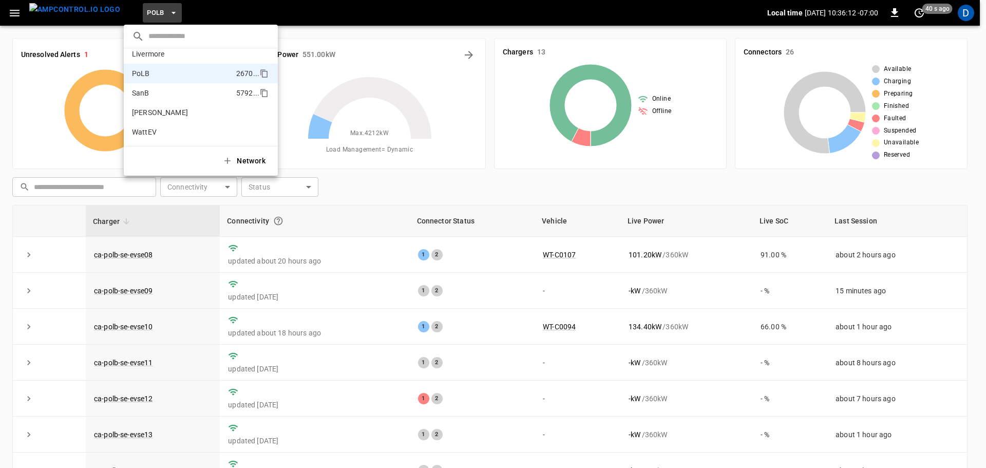
click at [152, 94] on li "SanB 5792 ..." at bounding box center [201, 93] width 154 height 20
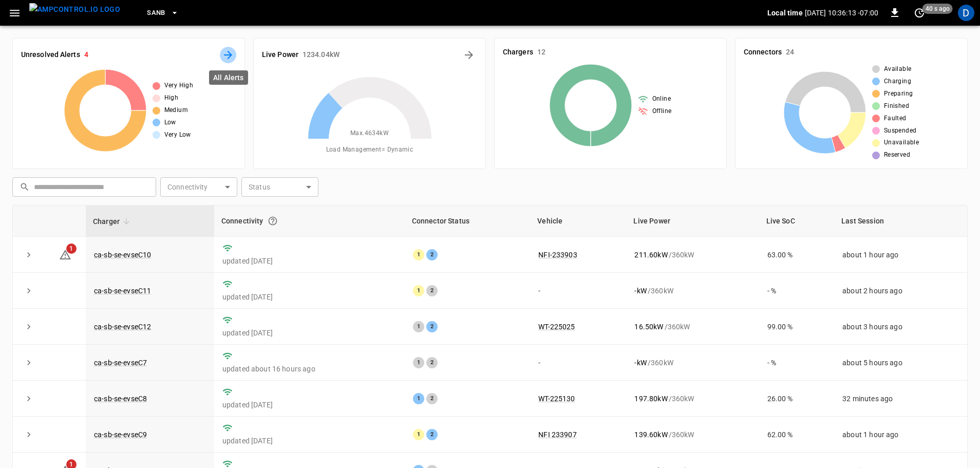
click at [231, 54] on icon "All Alerts" at bounding box center [228, 55] width 8 height 8
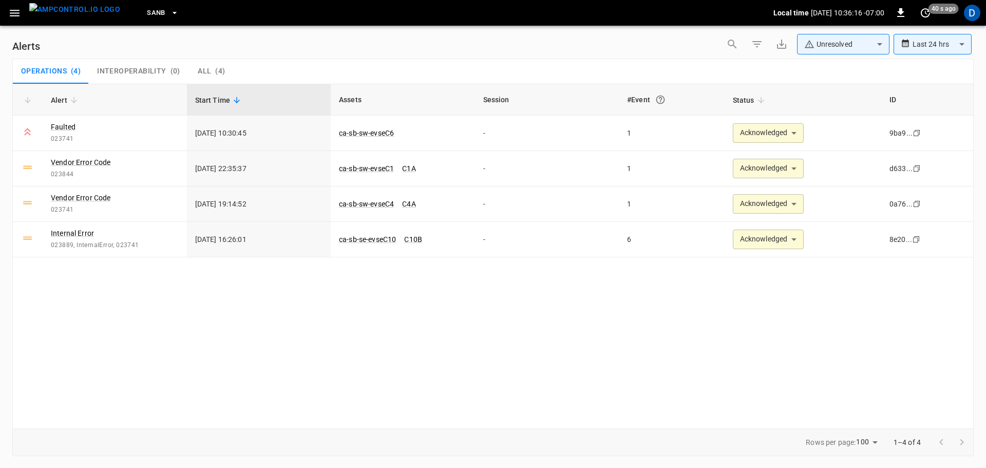
click at [78, 16] on img "menu" at bounding box center [74, 9] width 91 height 13
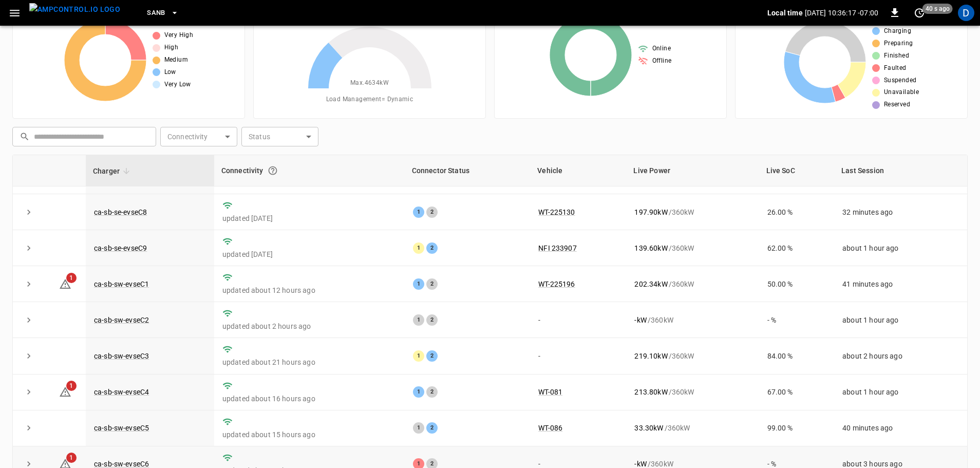
scroll to position [104, 0]
